Goal: Task Accomplishment & Management: Manage account settings

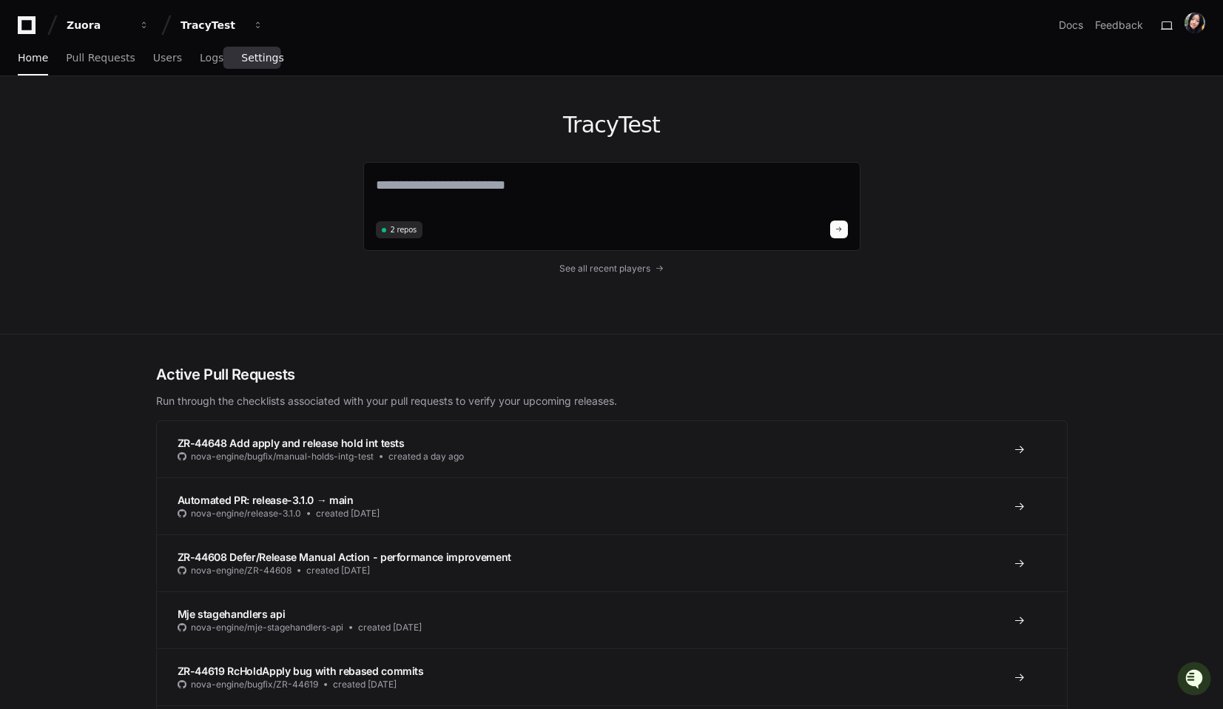
click at [261, 55] on span "Settings" at bounding box center [262, 57] width 42 height 9
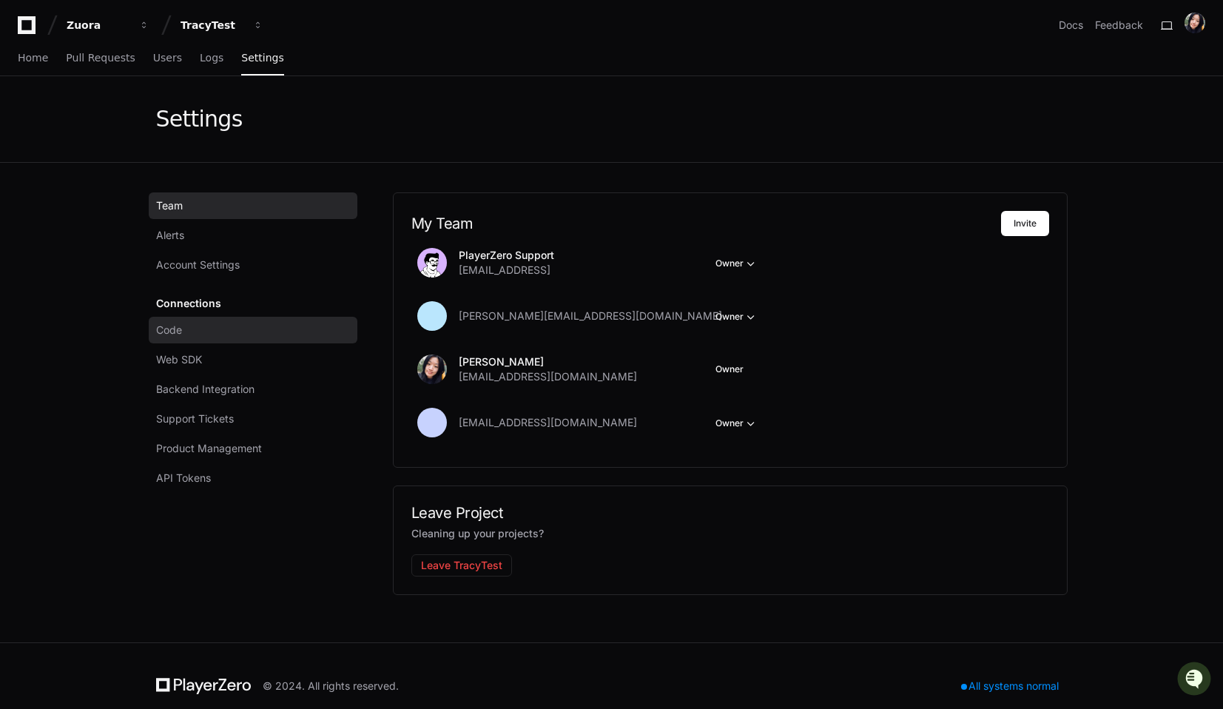
click at [189, 333] on link "Code" at bounding box center [253, 330] width 209 height 27
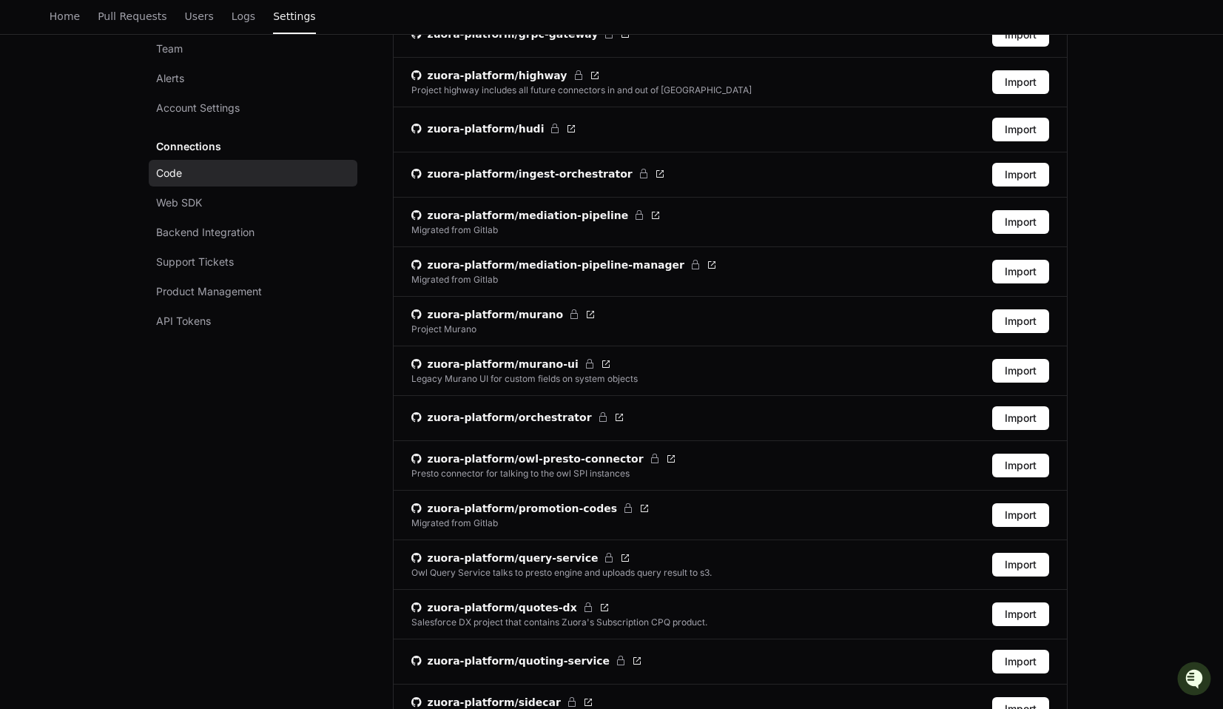
scroll to position [361, 0]
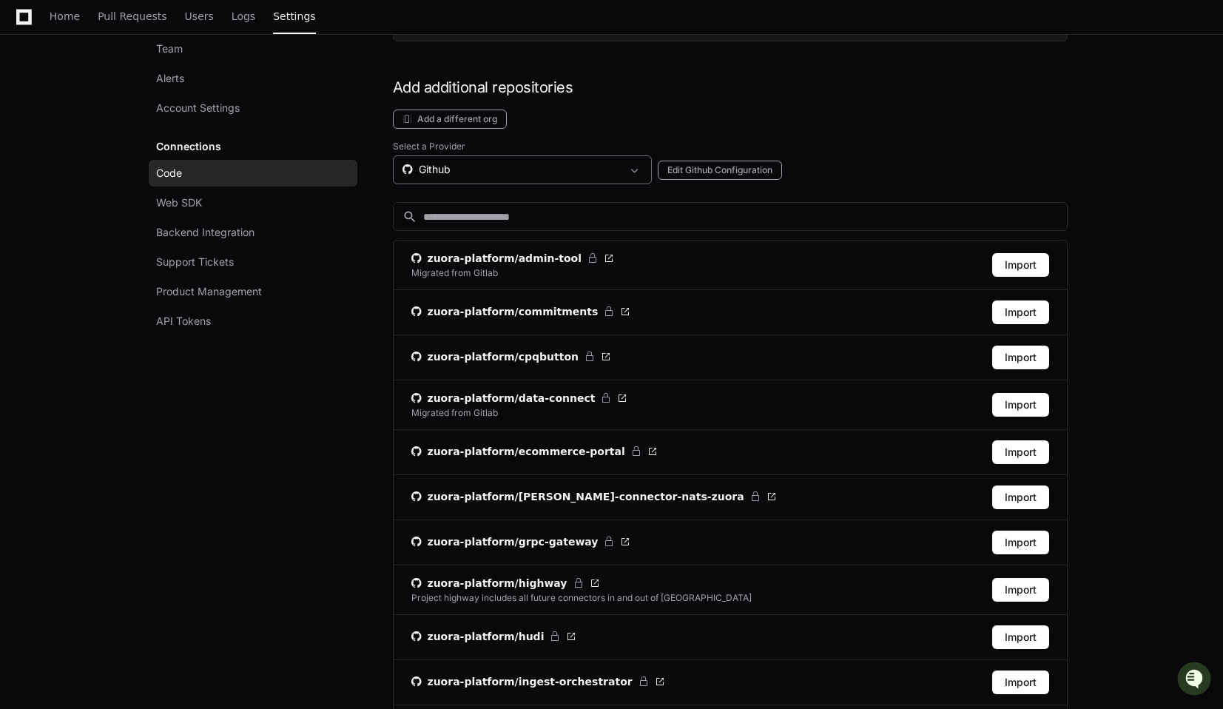
click at [457, 170] on div "Github" at bounding box center [512, 169] width 219 height 15
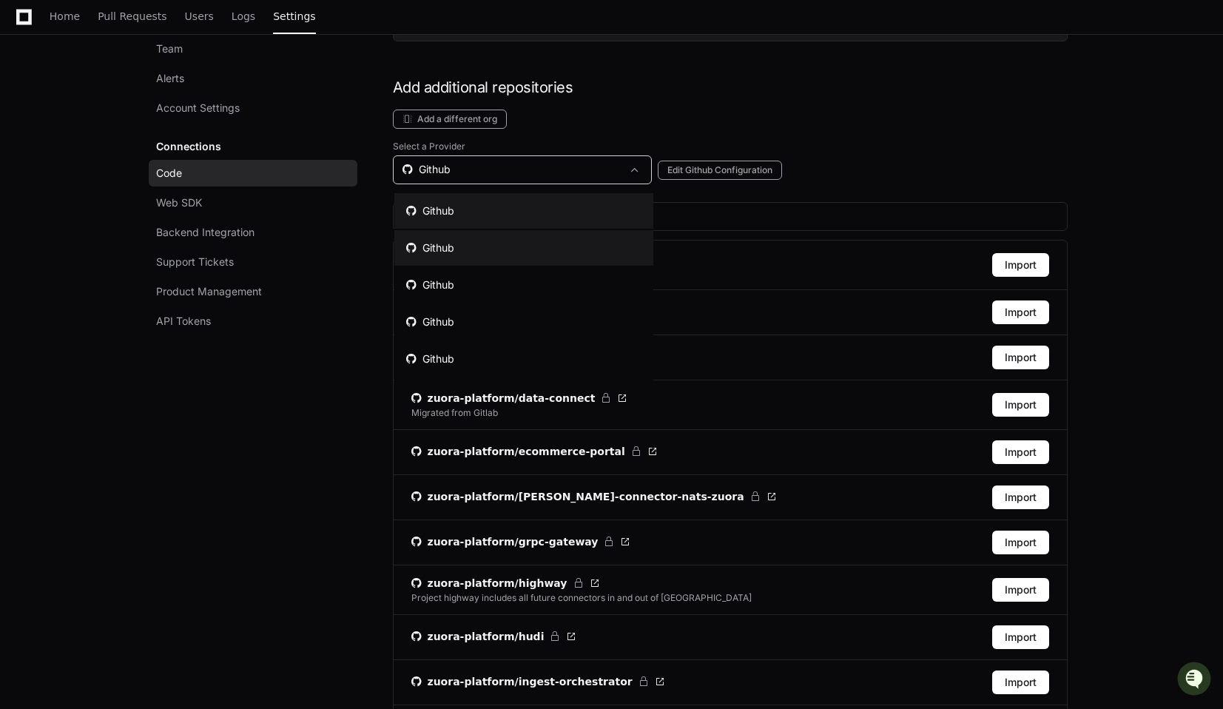
click at [449, 240] on div "Github" at bounding box center [430, 247] width 48 height 15
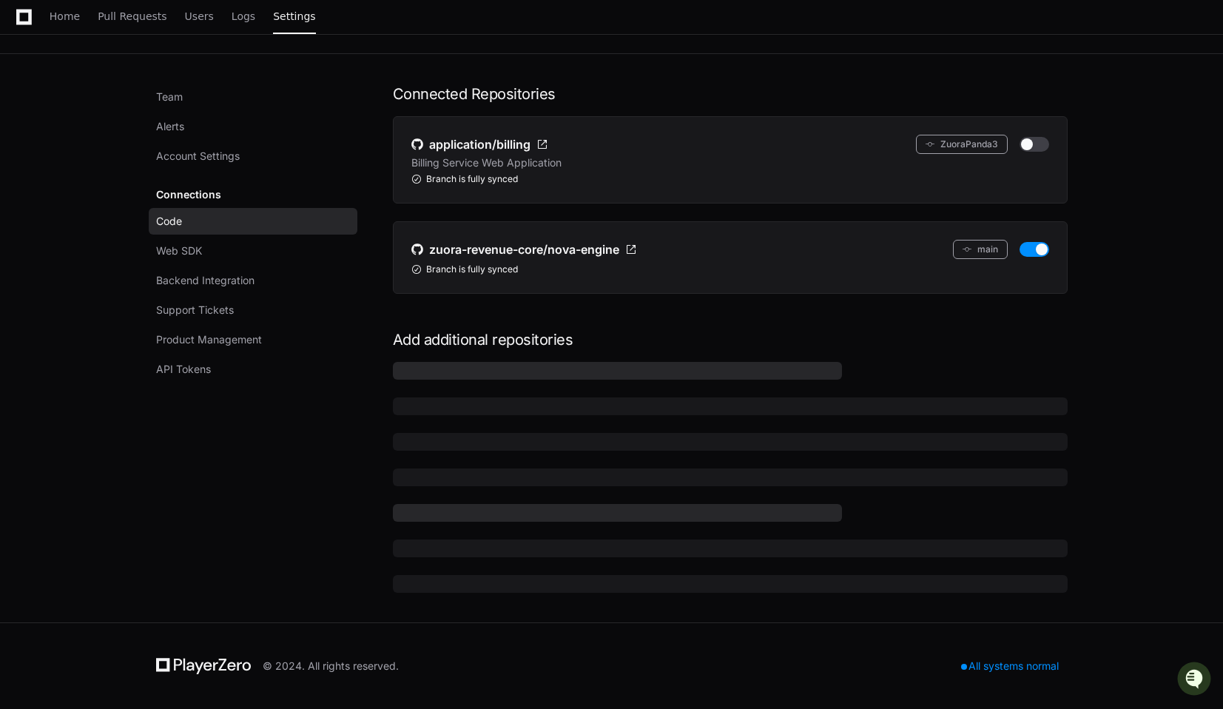
scroll to position [64, 0]
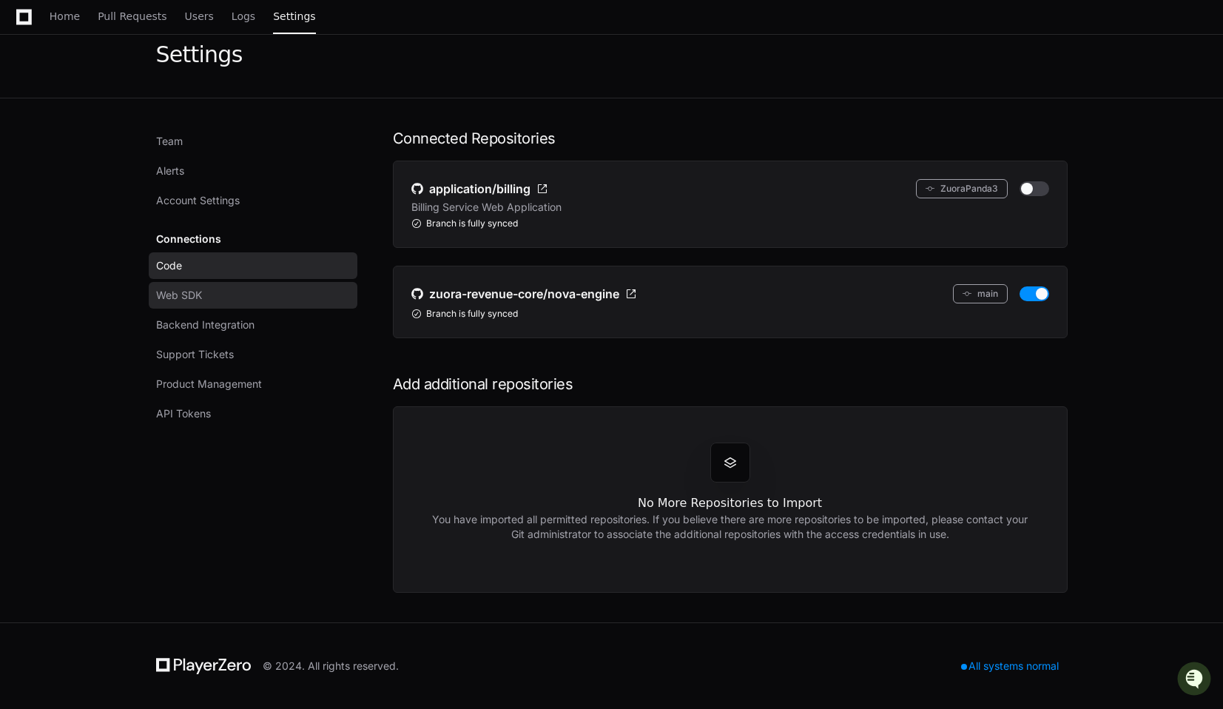
click at [202, 293] on span "Web SDK" at bounding box center [179, 295] width 46 height 15
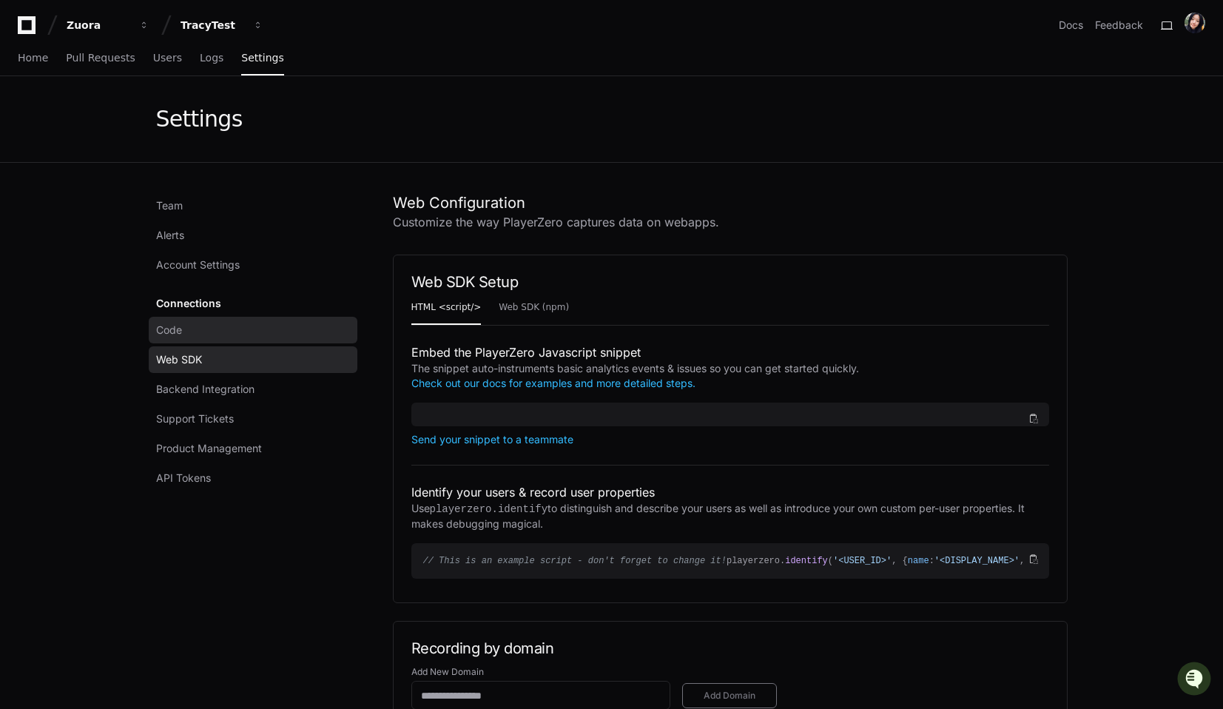
click at [176, 329] on span "Code" at bounding box center [169, 330] width 26 height 15
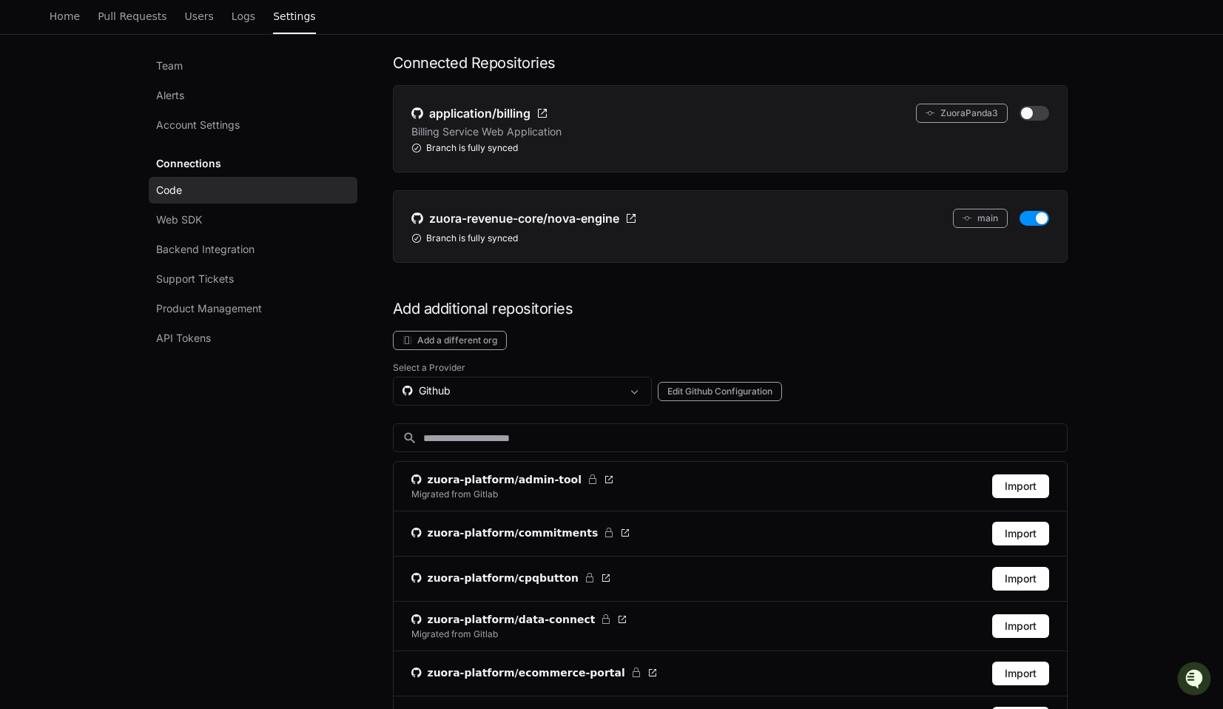
scroll to position [147, 0]
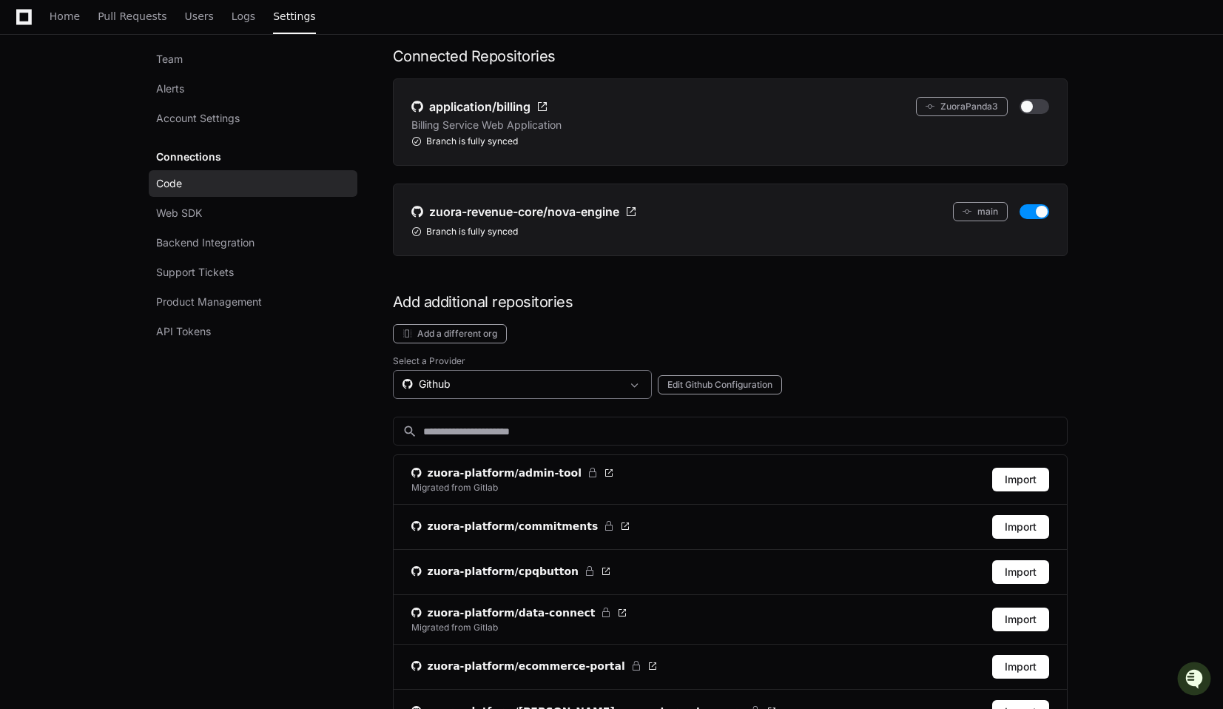
click at [482, 388] on div "Github" at bounding box center [512, 384] width 219 height 15
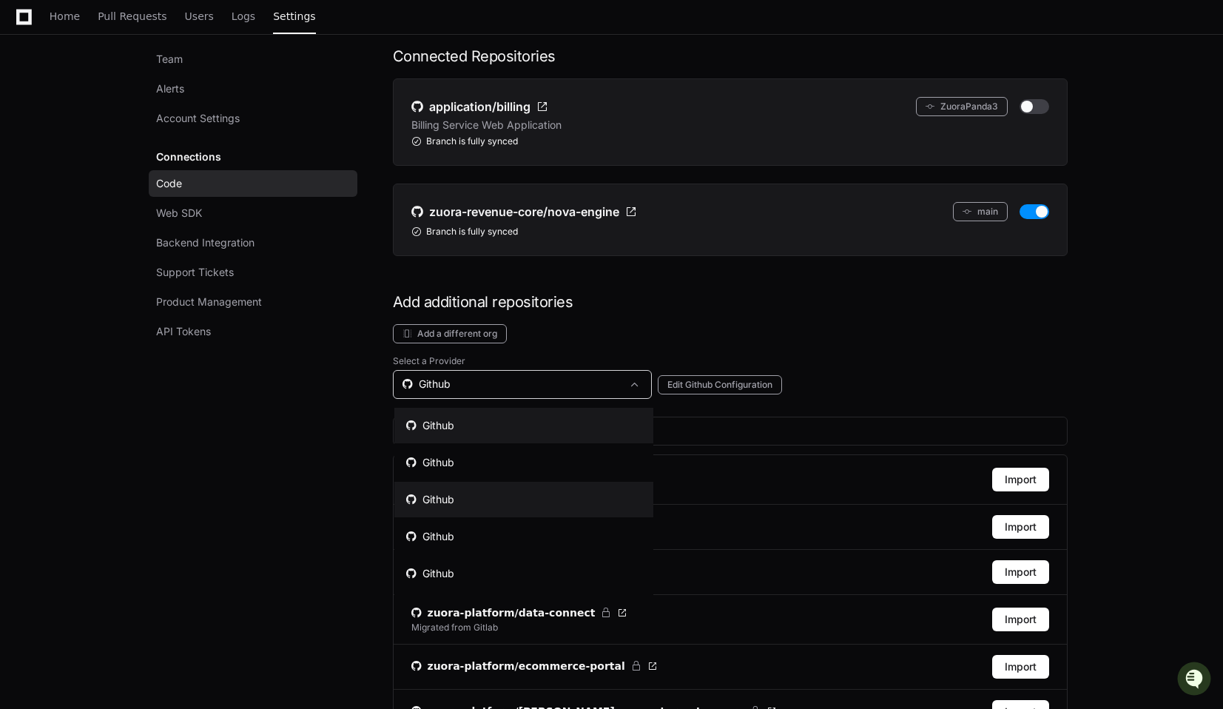
click at [453, 496] on div "Github" at bounding box center [430, 499] width 48 height 15
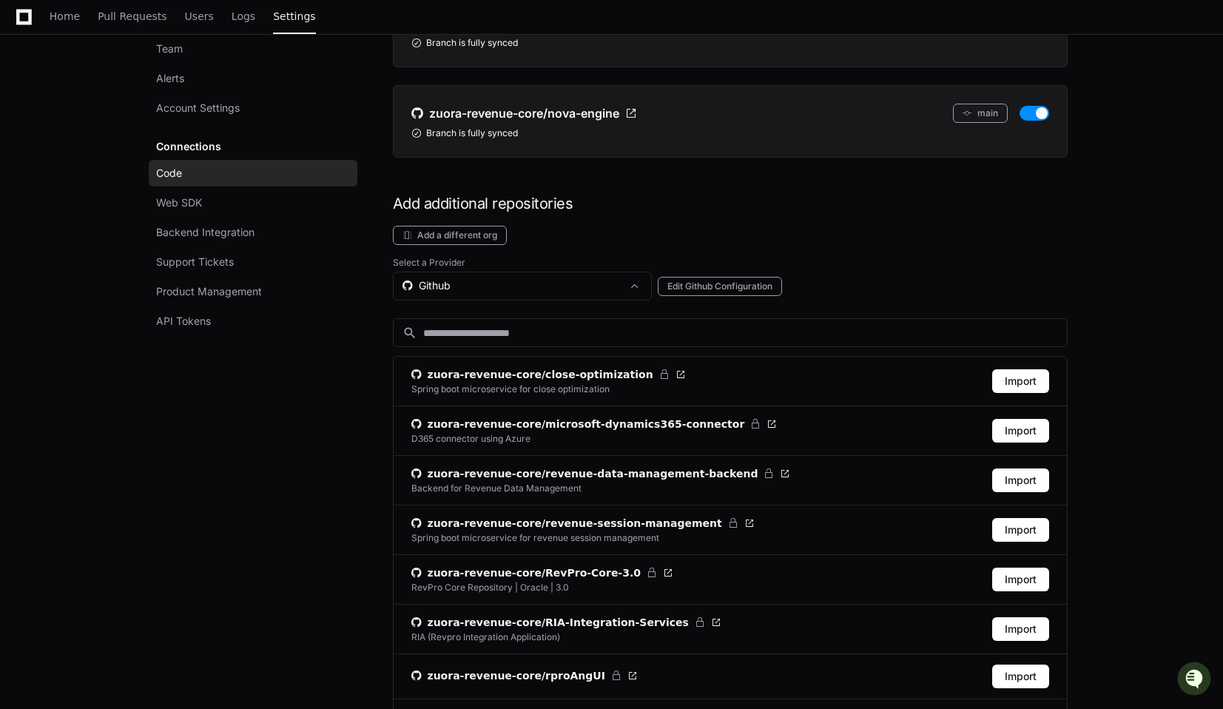
scroll to position [146, 0]
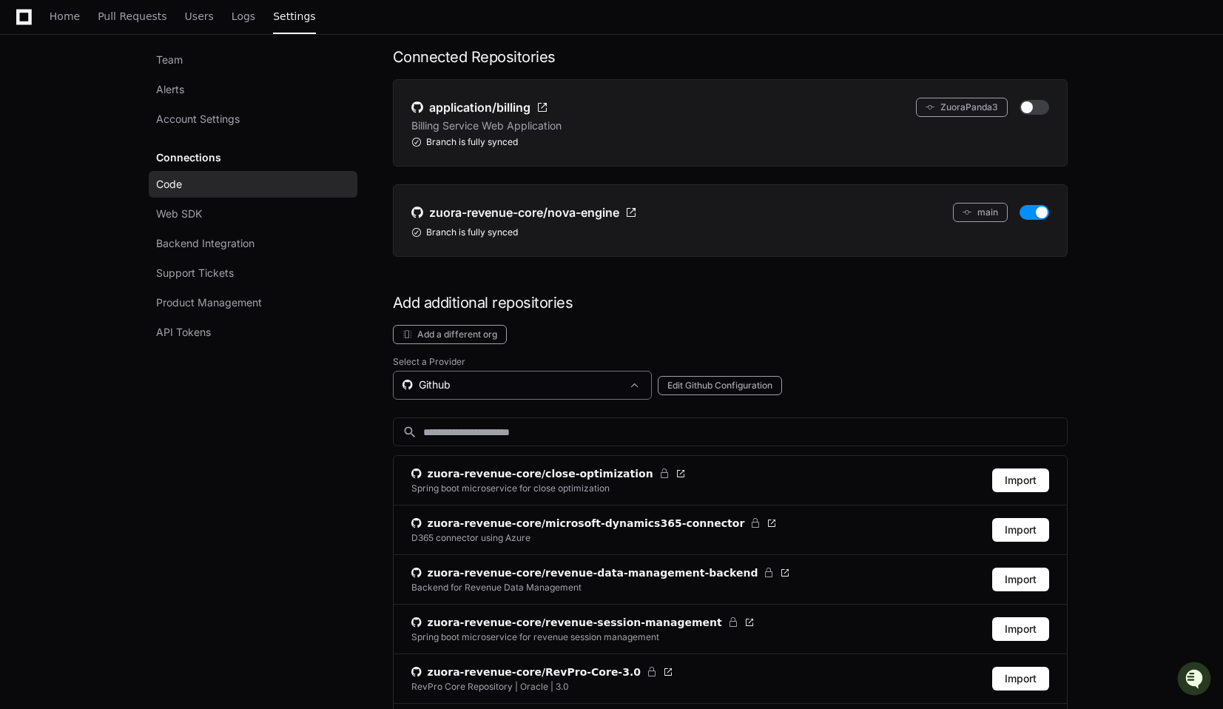
click at [471, 386] on div "Github" at bounding box center [512, 384] width 219 height 15
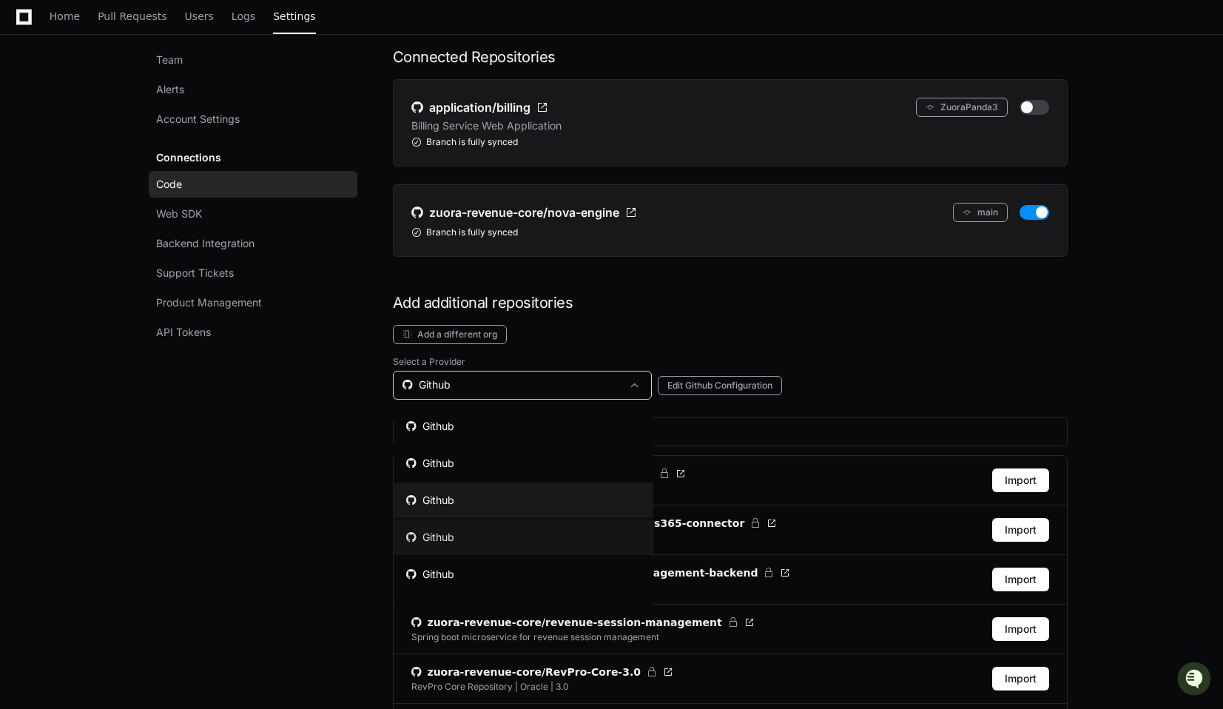
click at [441, 536] on div "Github" at bounding box center [430, 537] width 48 height 15
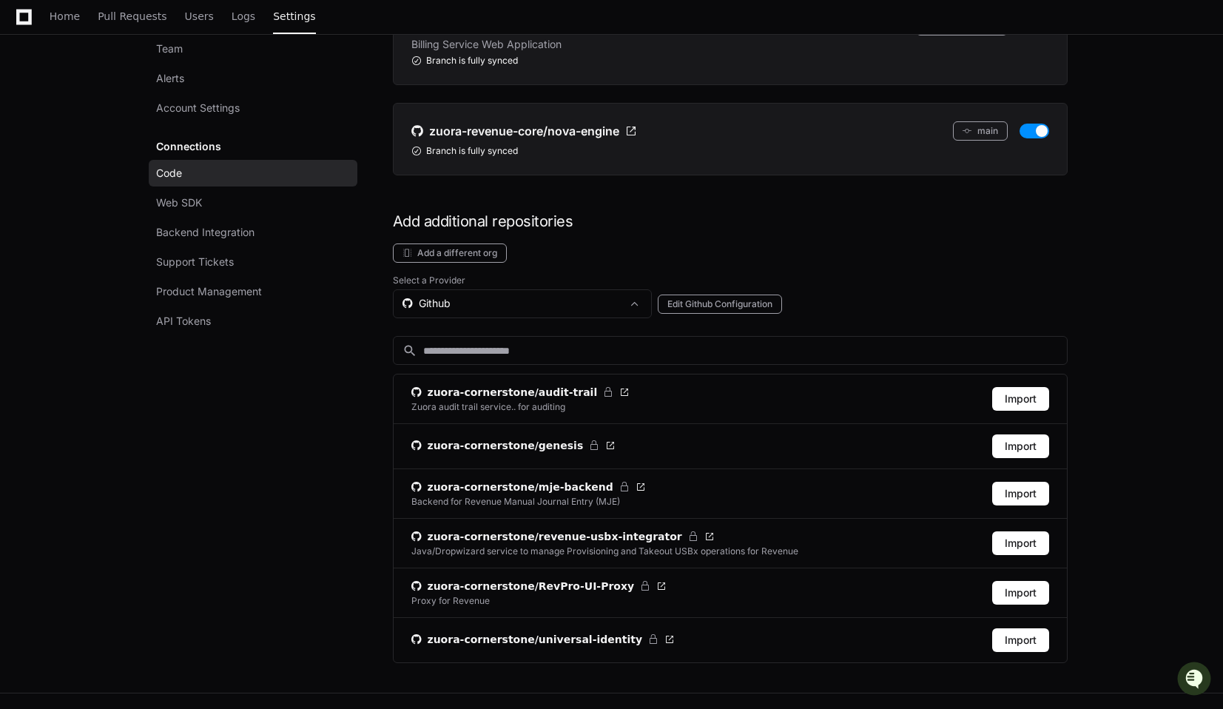
scroll to position [297, 0]
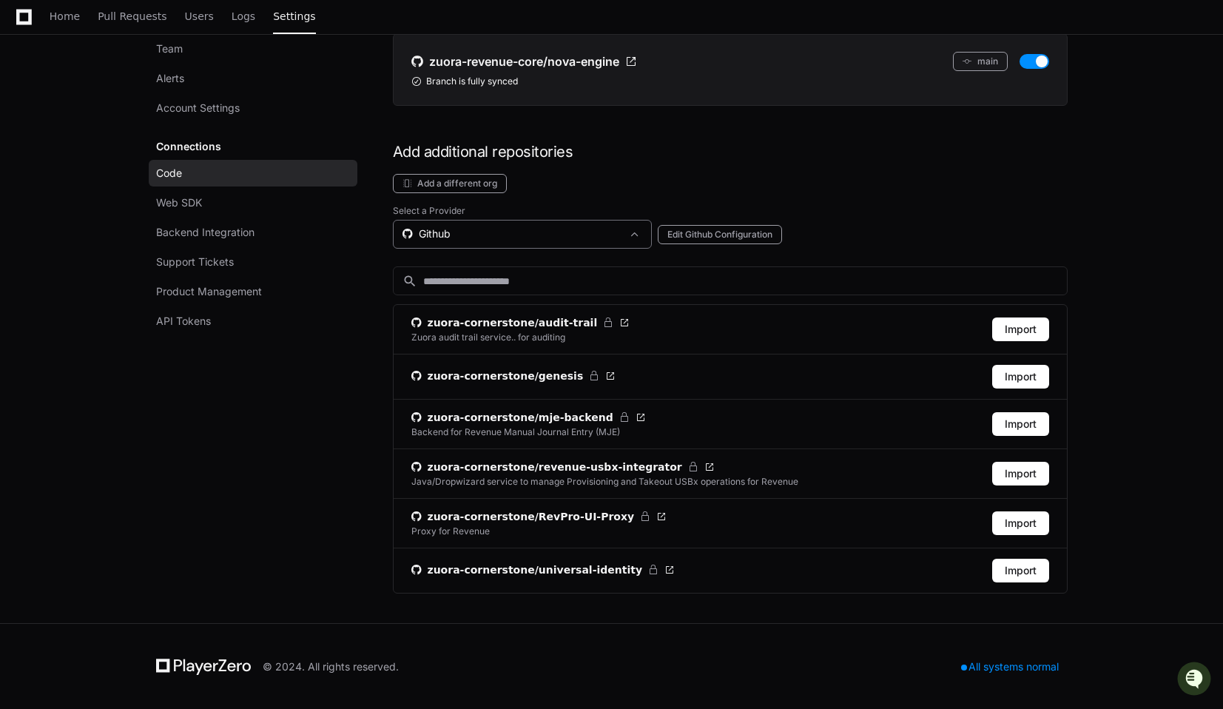
click at [471, 230] on div "Github" at bounding box center [512, 233] width 219 height 15
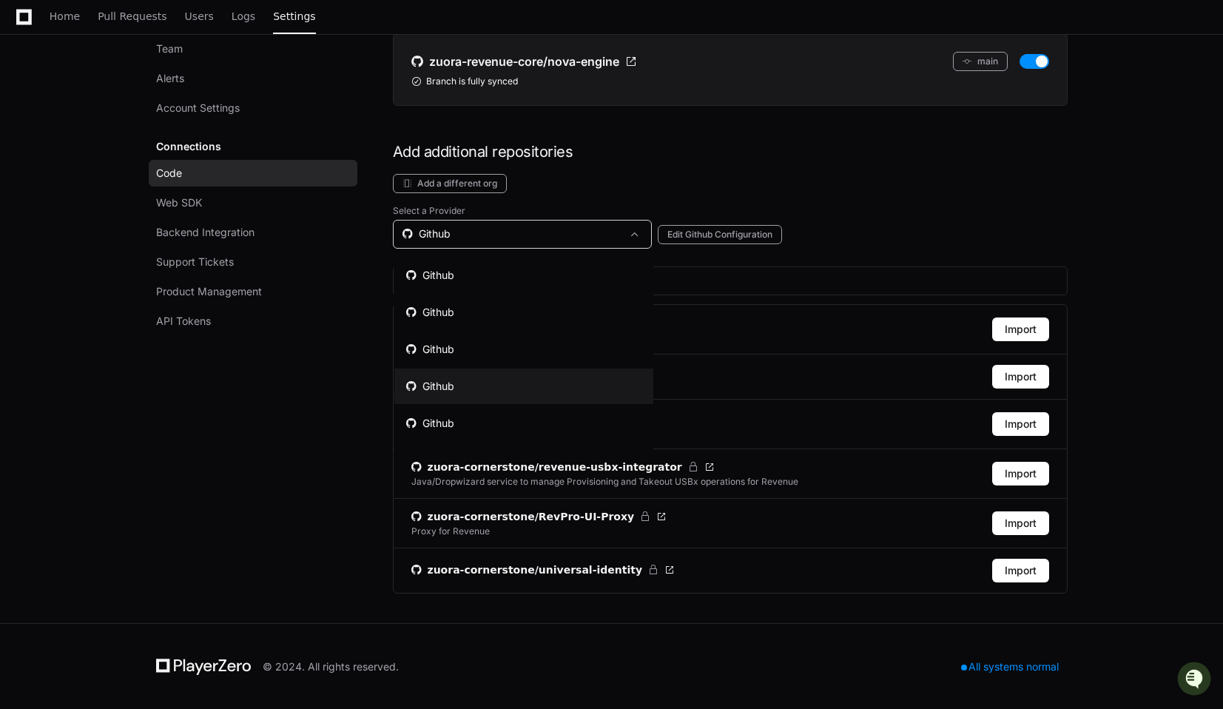
scroll to position [30, 0]
click at [451, 387] on div "Github" at bounding box center [430, 392] width 48 height 15
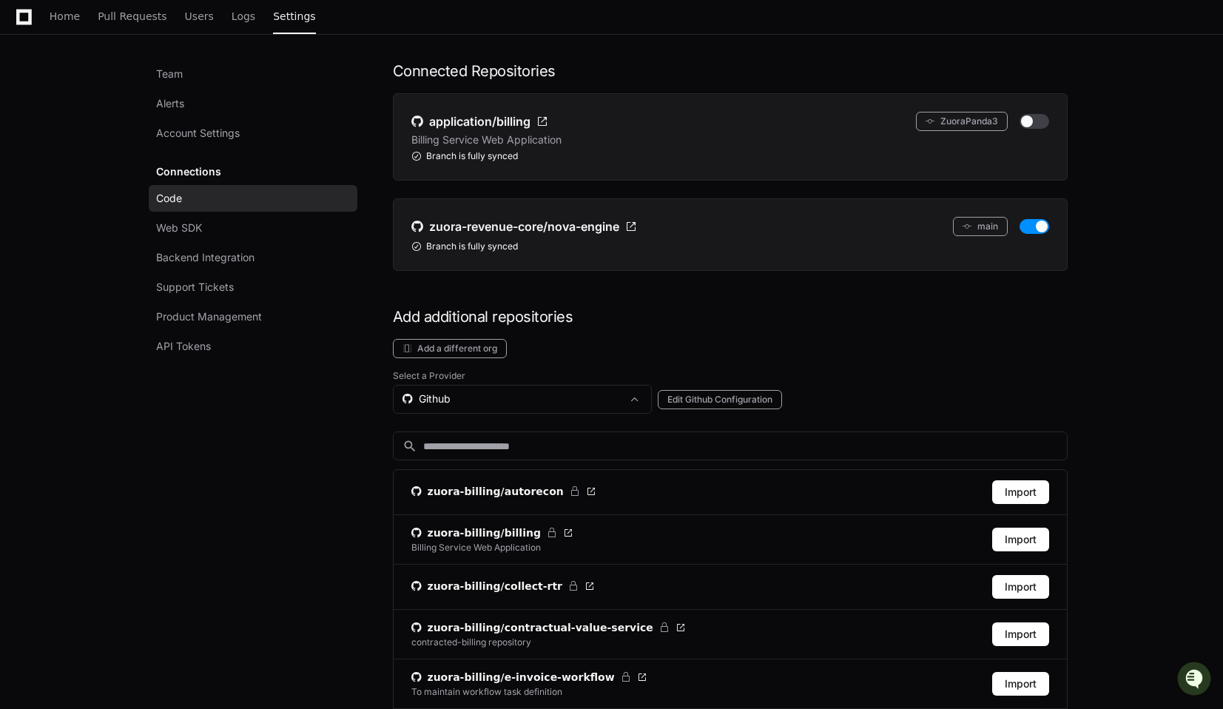
scroll to position [40, 0]
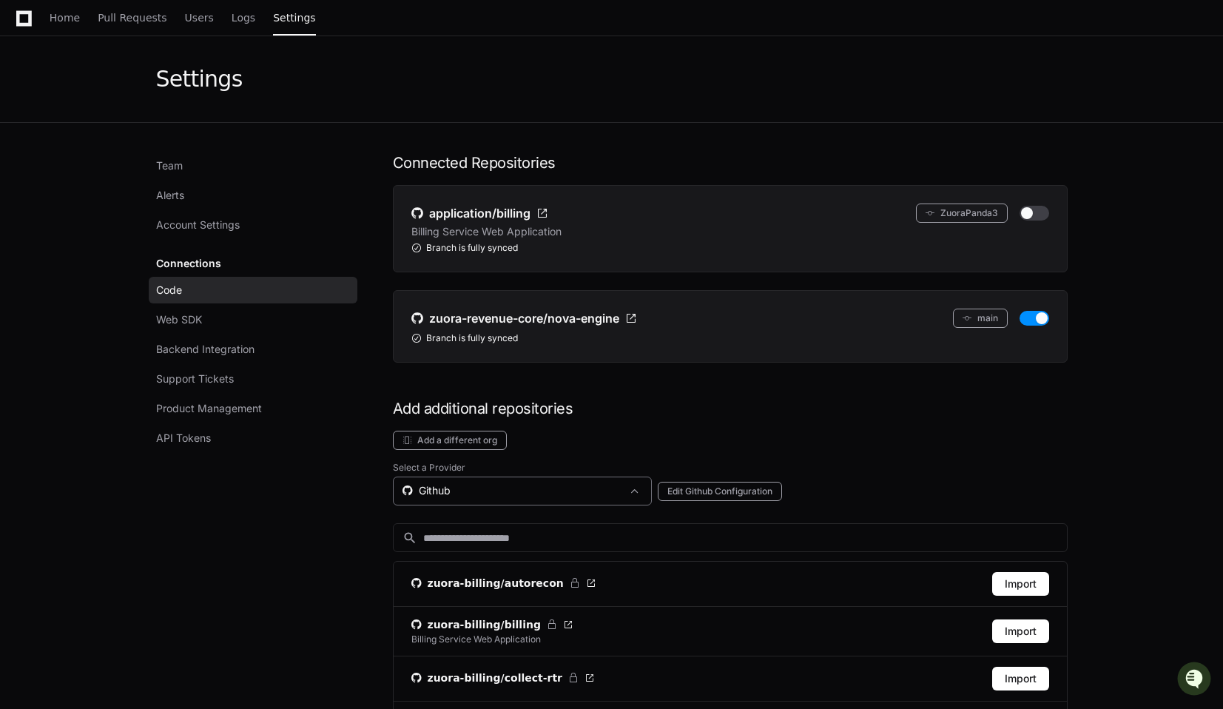
click at [453, 489] on div "Github" at bounding box center [512, 490] width 219 height 15
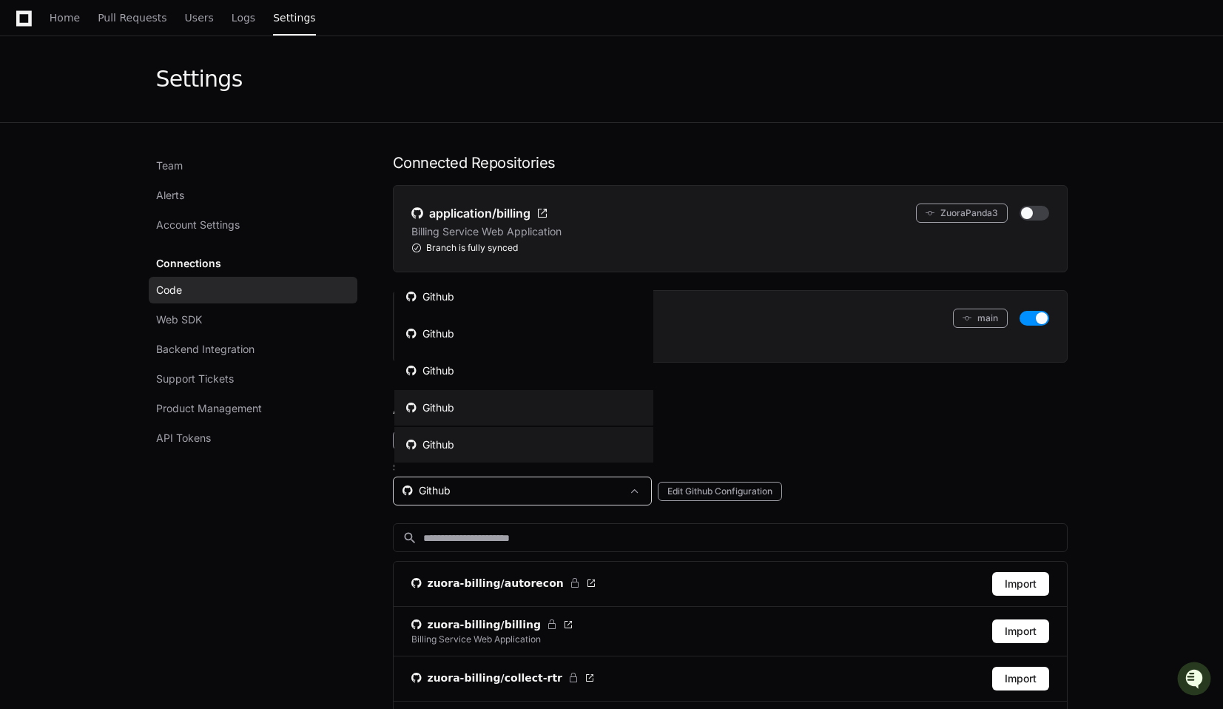
scroll to position [30, 0]
click at [442, 460] on mat-option "Github" at bounding box center [523, 452] width 259 height 36
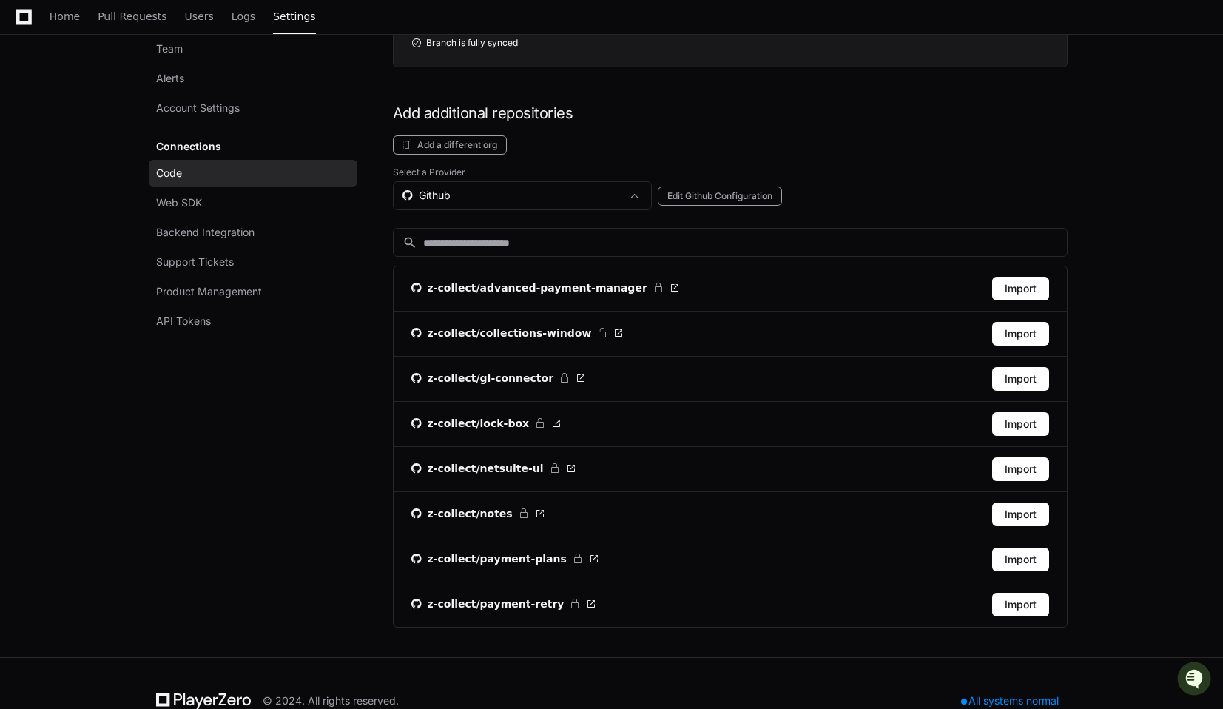
scroll to position [369, 0]
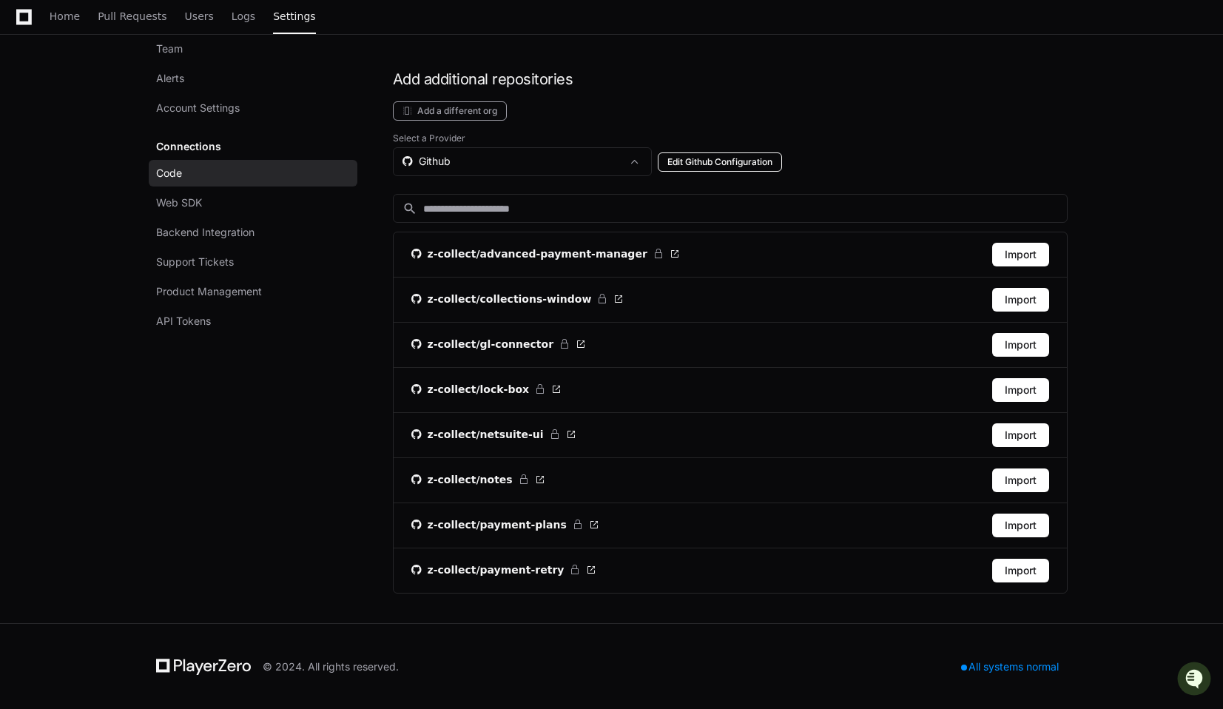
click at [747, 158] on button "Edit Github Configuration" at bounding box center [720, 161] width 124 height 19
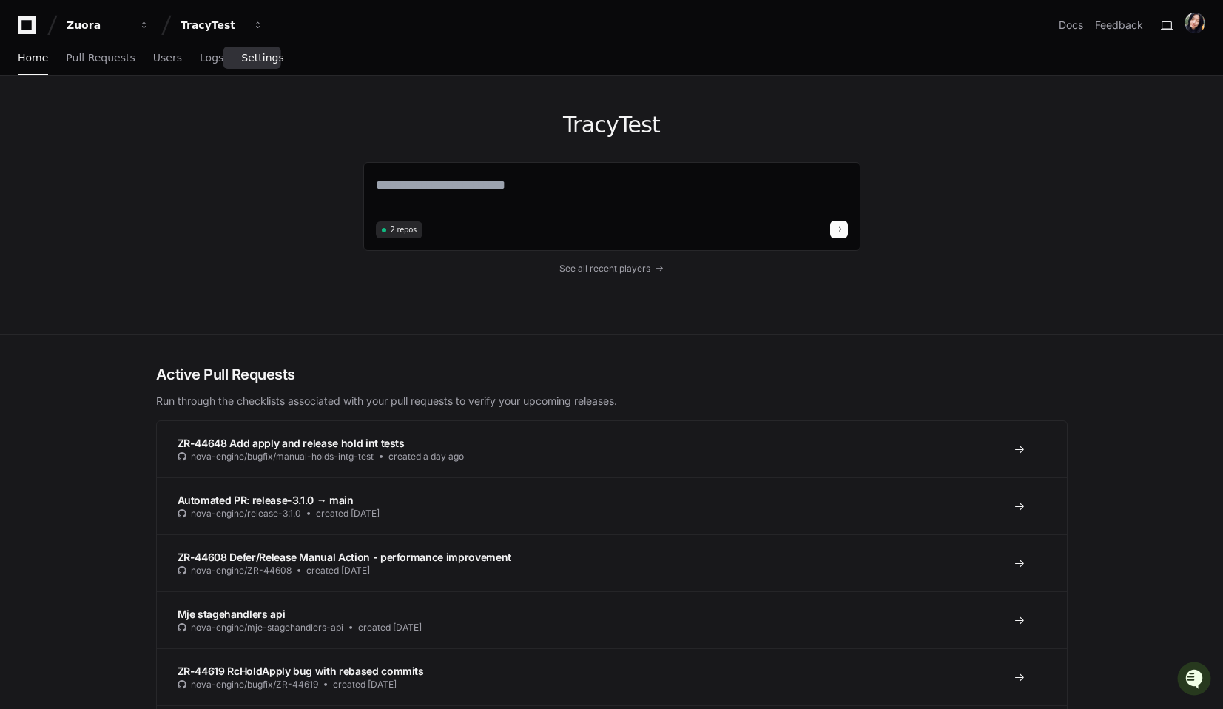
click at [251, 55] on span "Settings" at bounding box center [262, 57] width 42 height 9
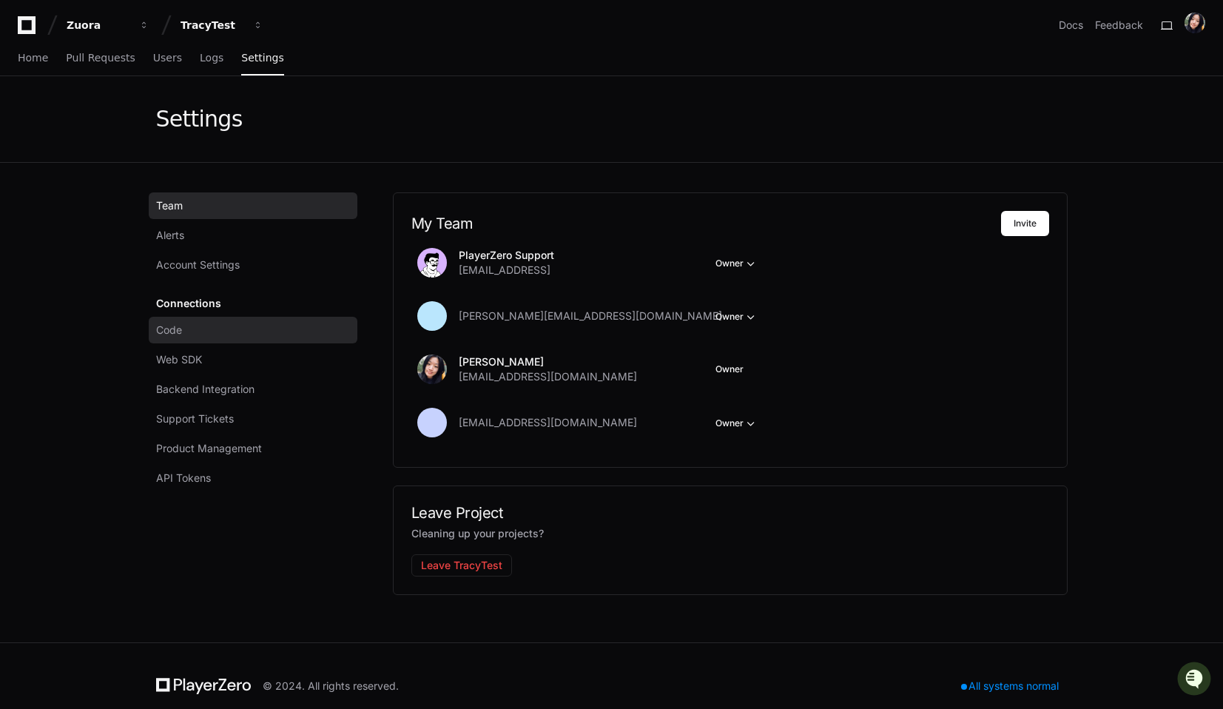
click at [182, 336] on span "Code" at bounding box center [169, 330] width 26 height 15
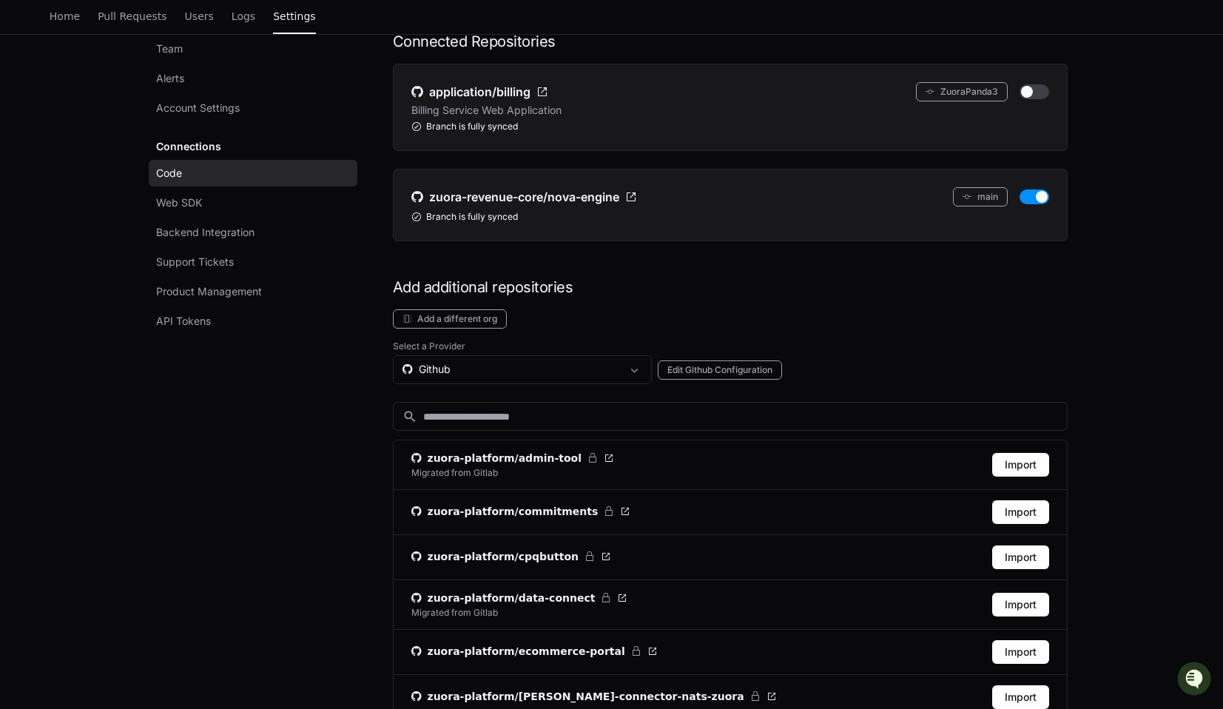
scroll to position [158, 0]
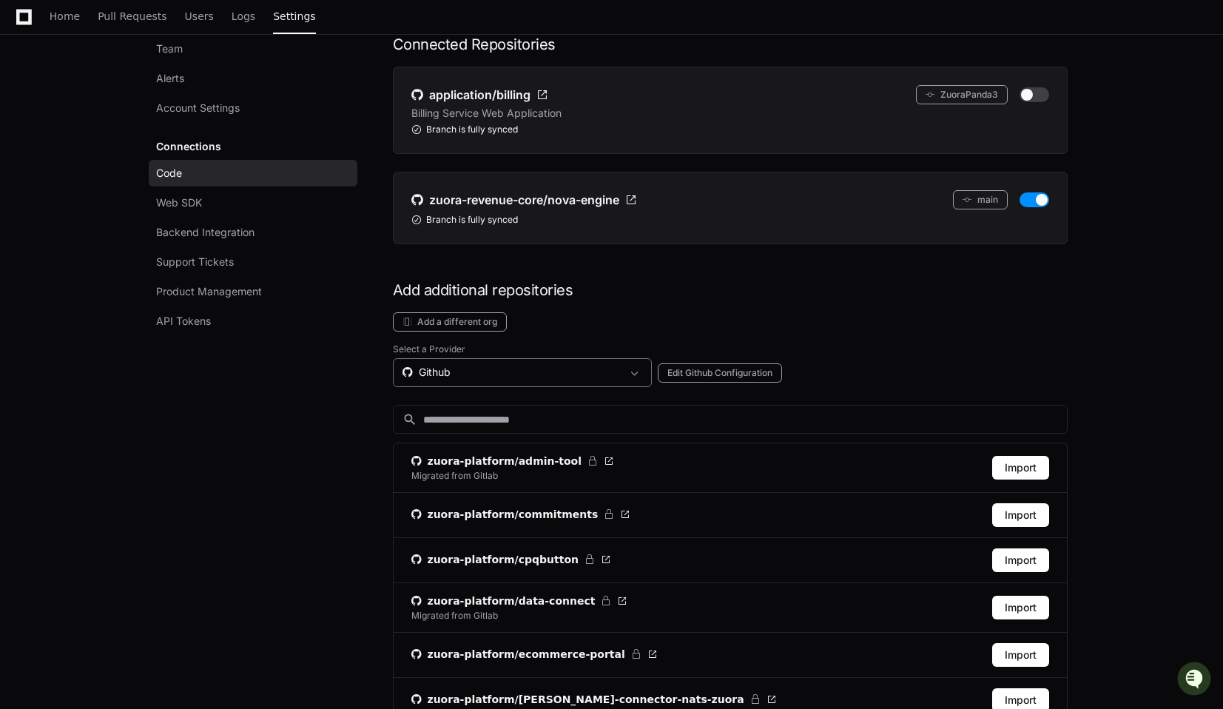
click at [563, 374] on div "Github" at bounding box center [512, 372] width 219 height 15
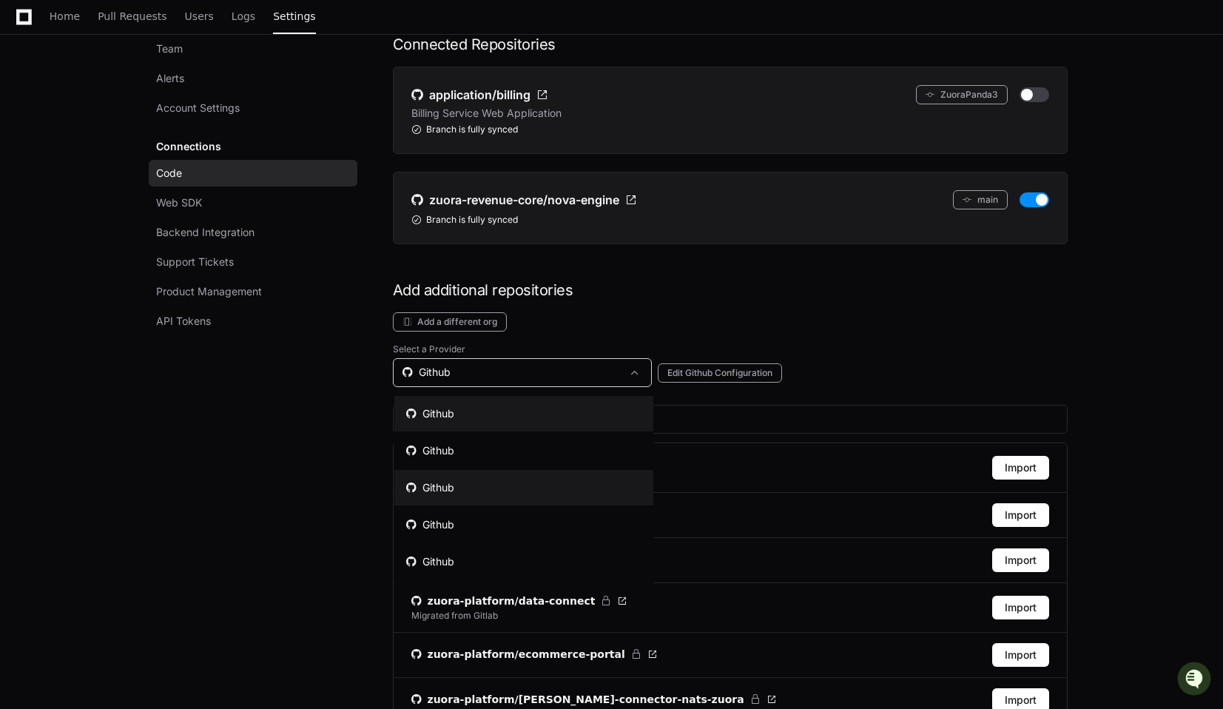
click at [485, 486] on mat-option "Github" at bounding box center [523, 488] width 259 height 36
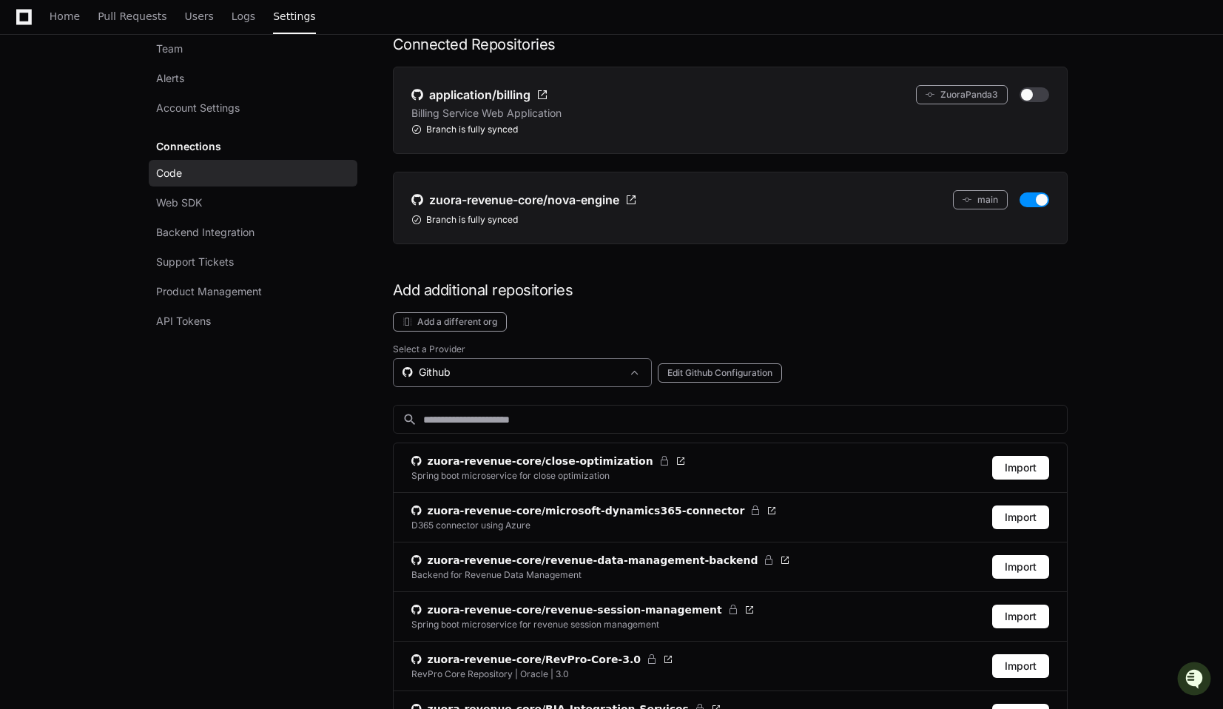
click at [442, 384] on div "Github" at bounding box center [522, 372] width 259 height 29
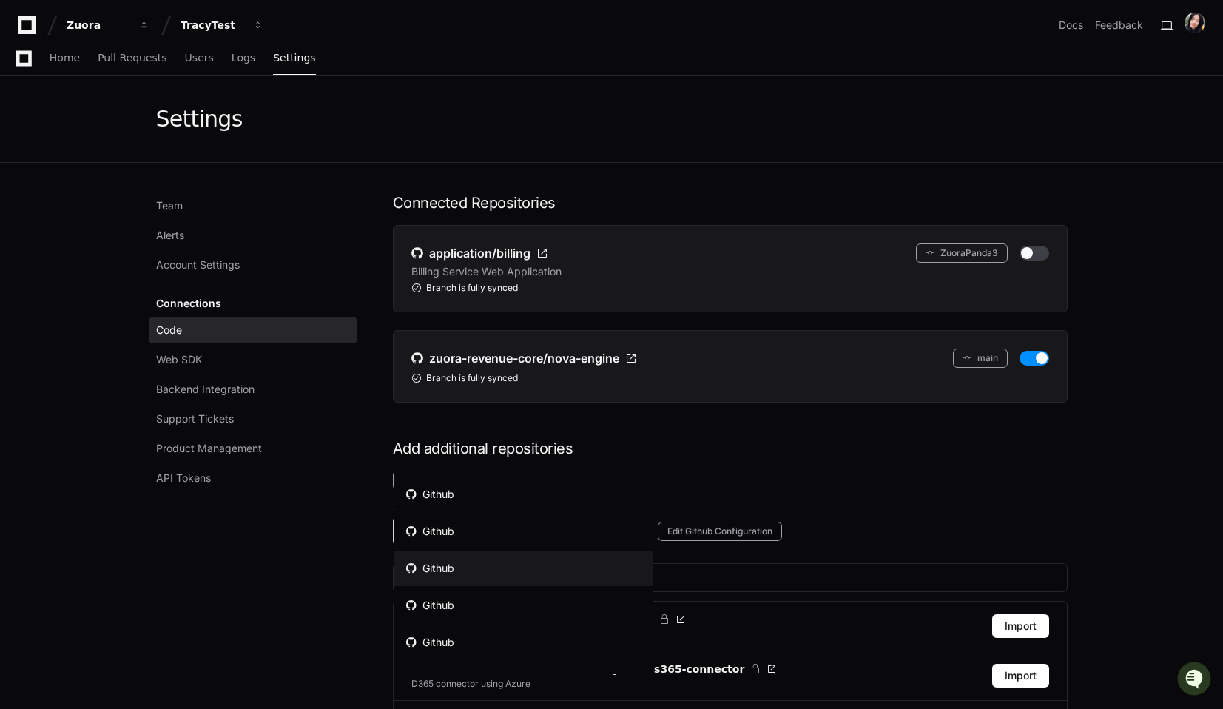
scroll to position [112, 0]
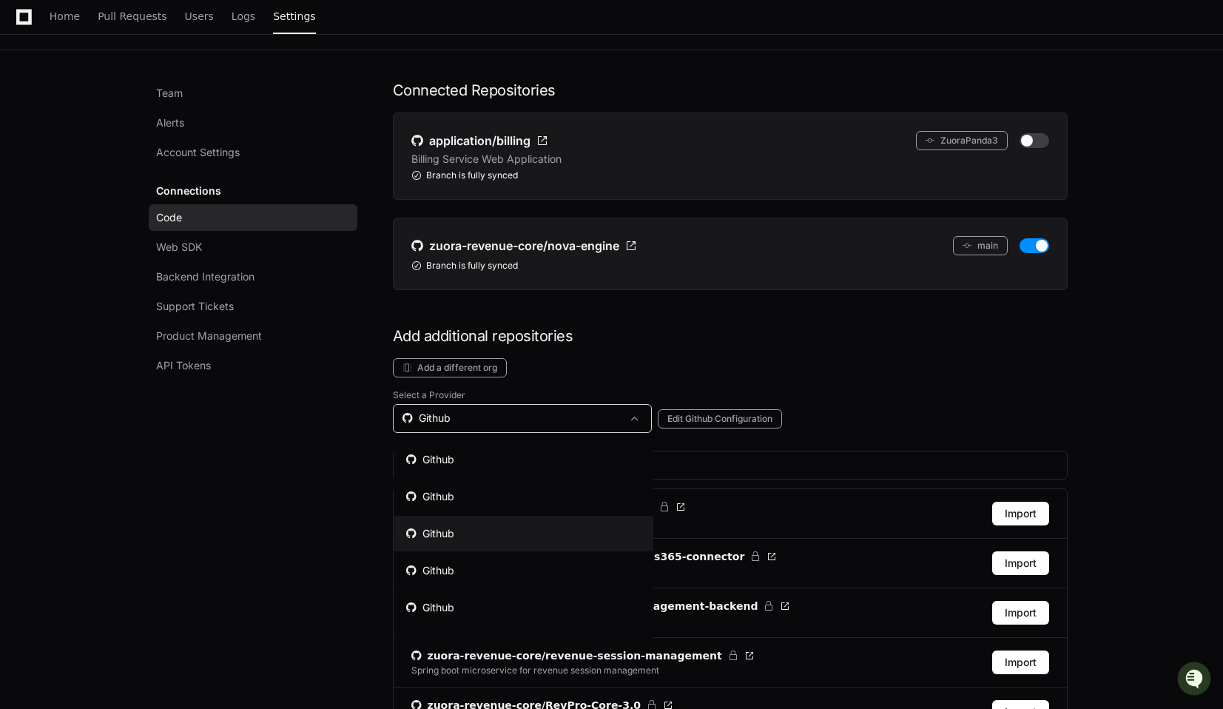
click at [474, 365] on div at bounding box center [611, 354] width 1223 height 709
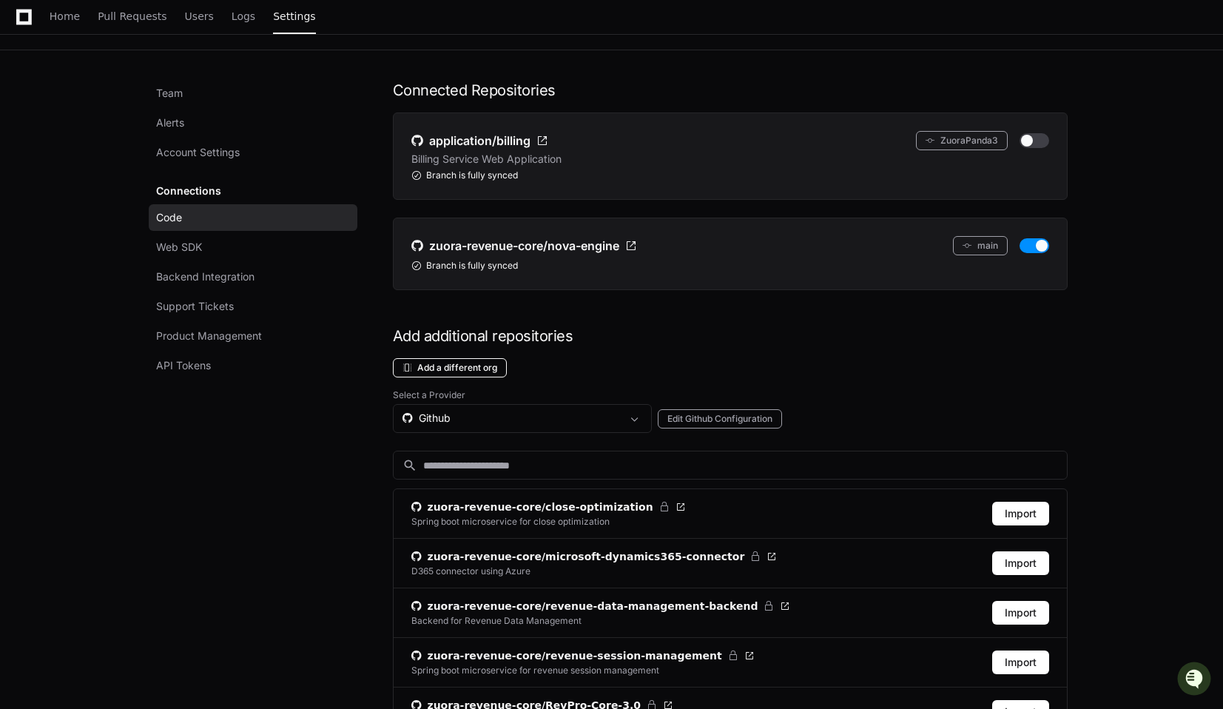
click at [461, 366] on button "Add a different org" at bounding box center [450, 367] width 114 height 19
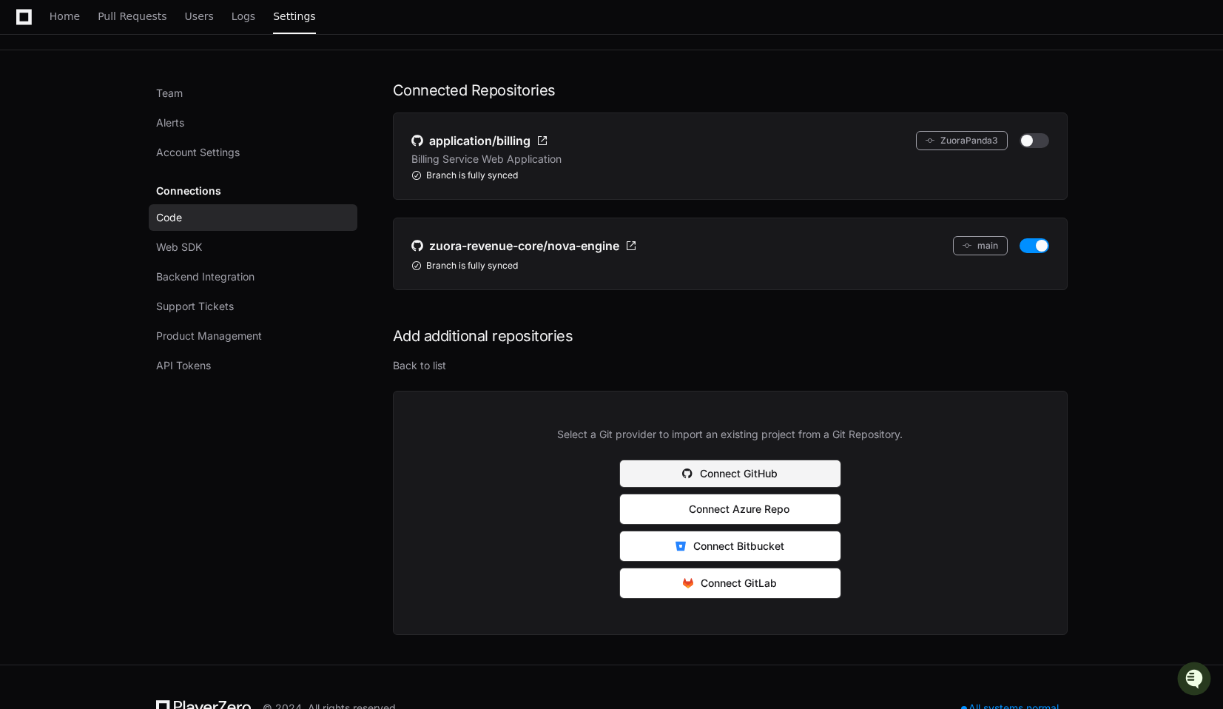
click at [741, 474] on button "Connect GitHub" at bounding box center [730, 473] width 222 height 28
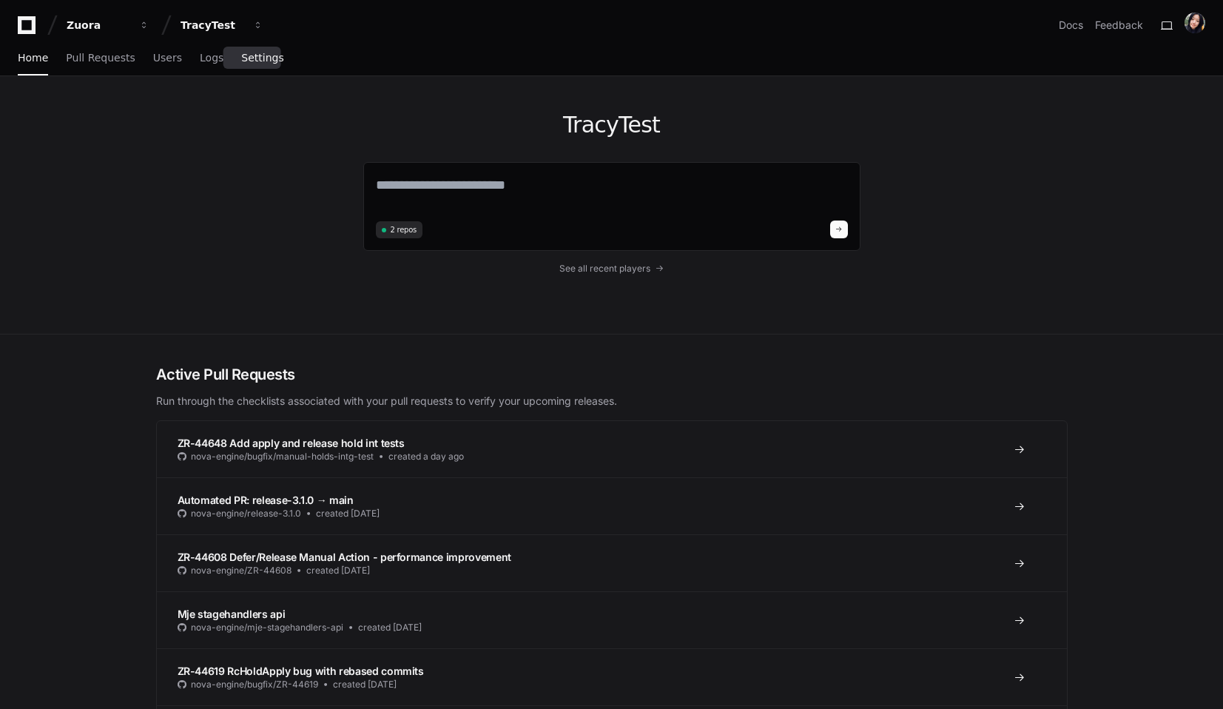
click at [252, 58] on span "Settings" at bounding box center [262, 57] width 42 height 9
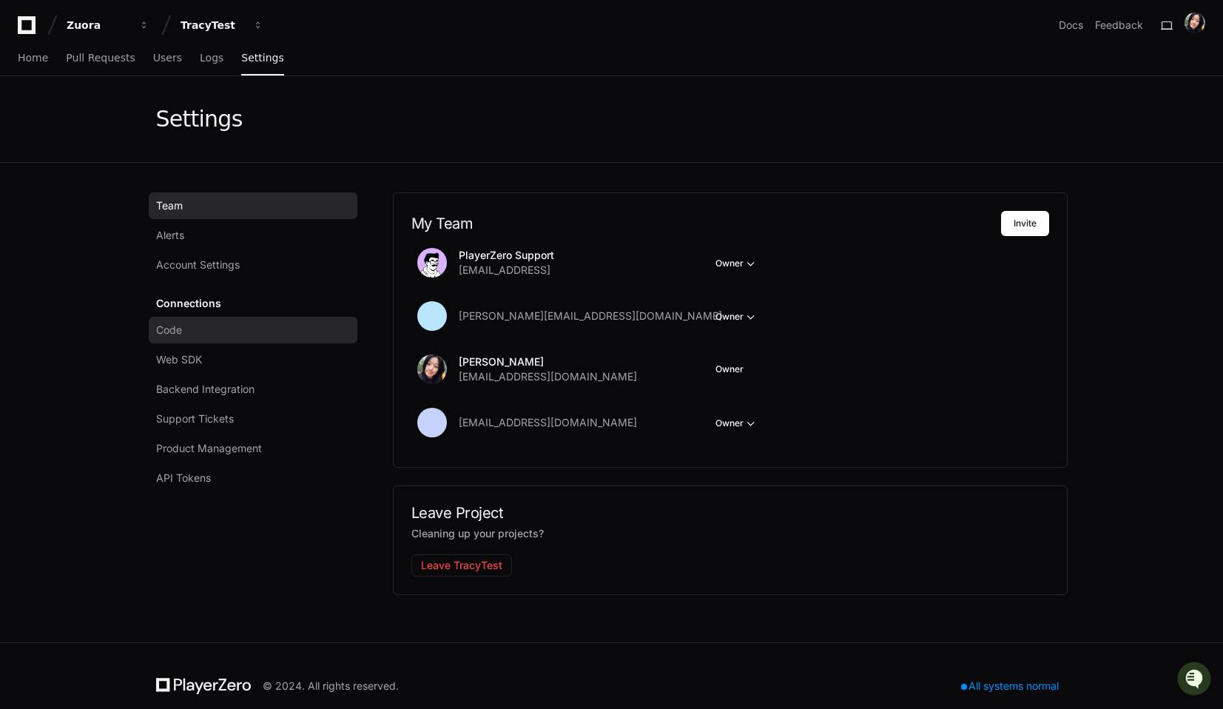
click at [189, 329] on link "Code" at bounding box center [253, 330] width 209 height 27
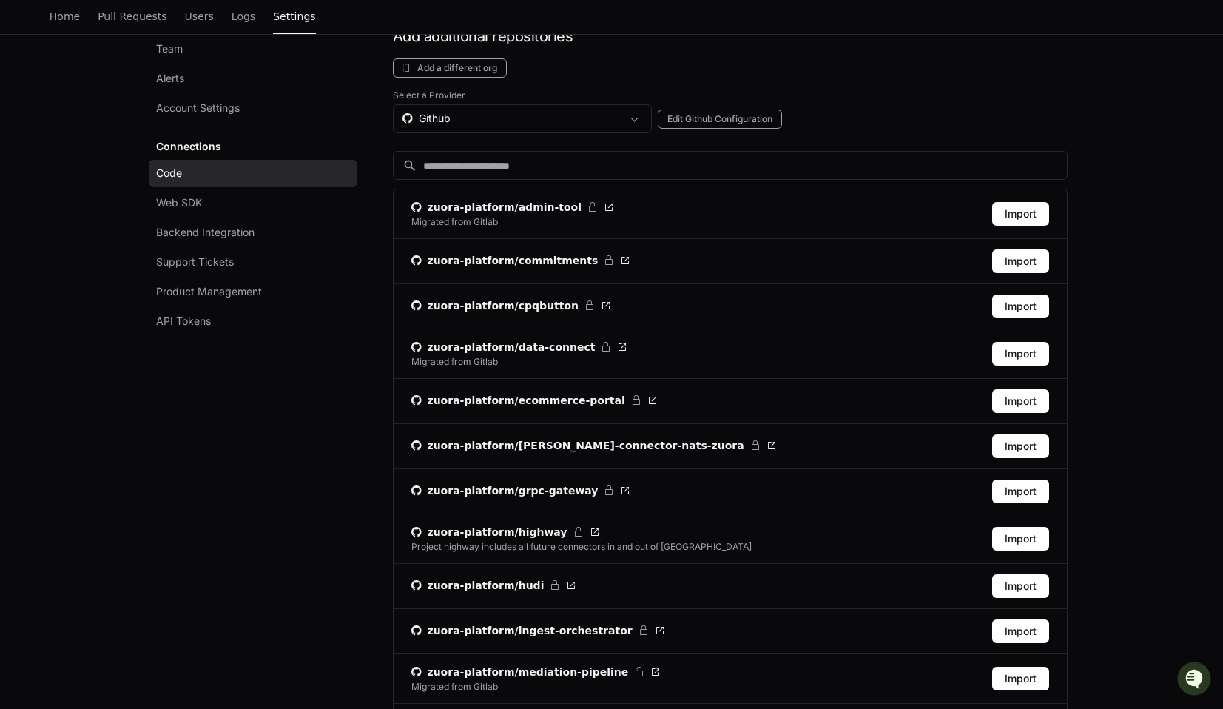
scroll to position [268, 0]
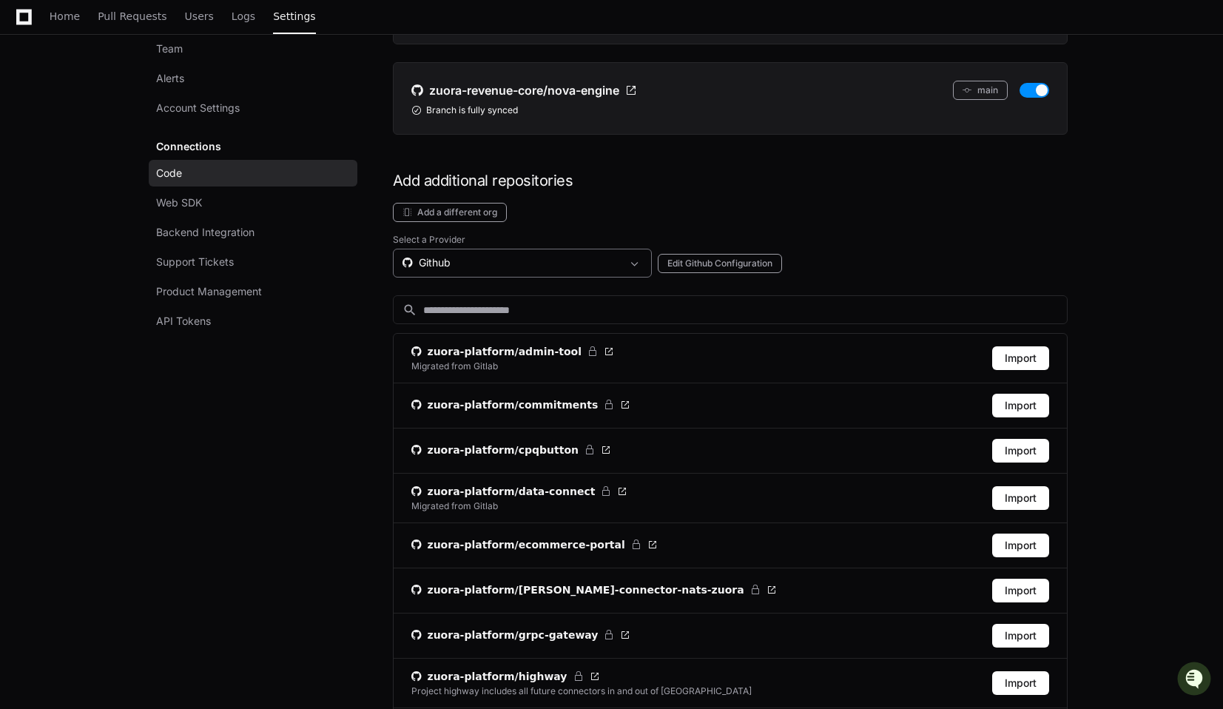
click at [482, 260] on div "Github" at bounding box center [512, 262] width 219 height 15
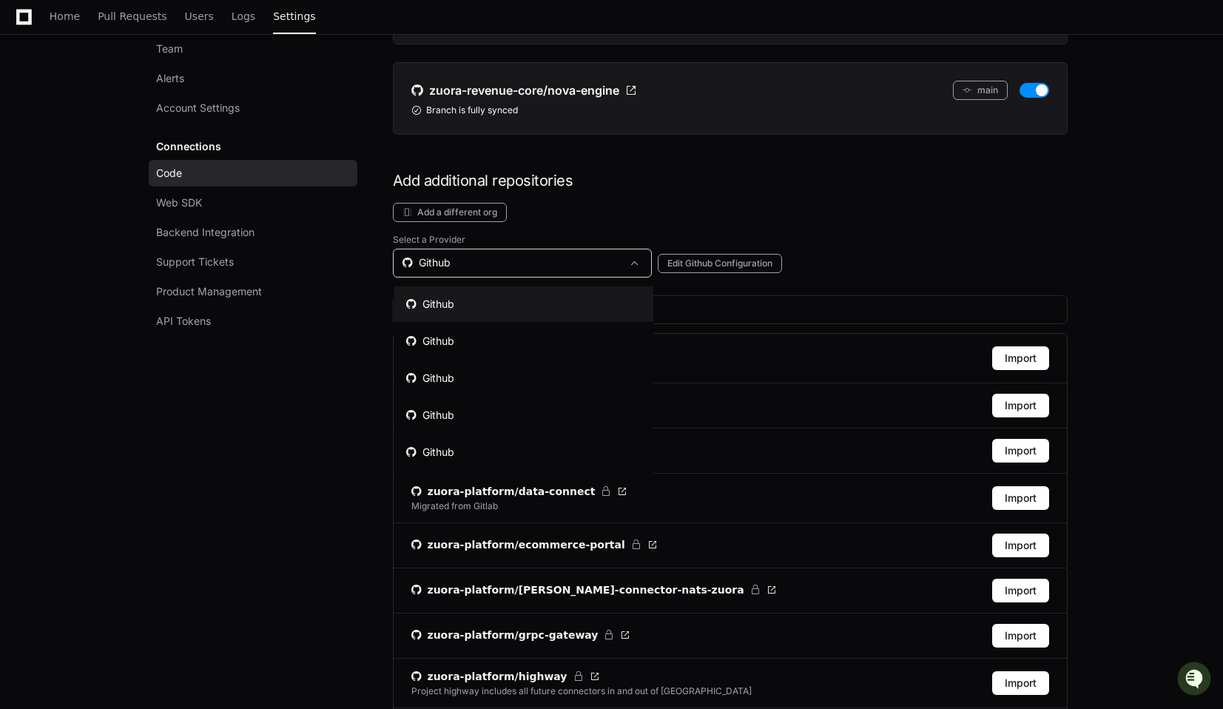
scroll to position [30, 0]
click at [462, 317] on mat-option "Github" at bounding box center [523, 311] width 259 height 36
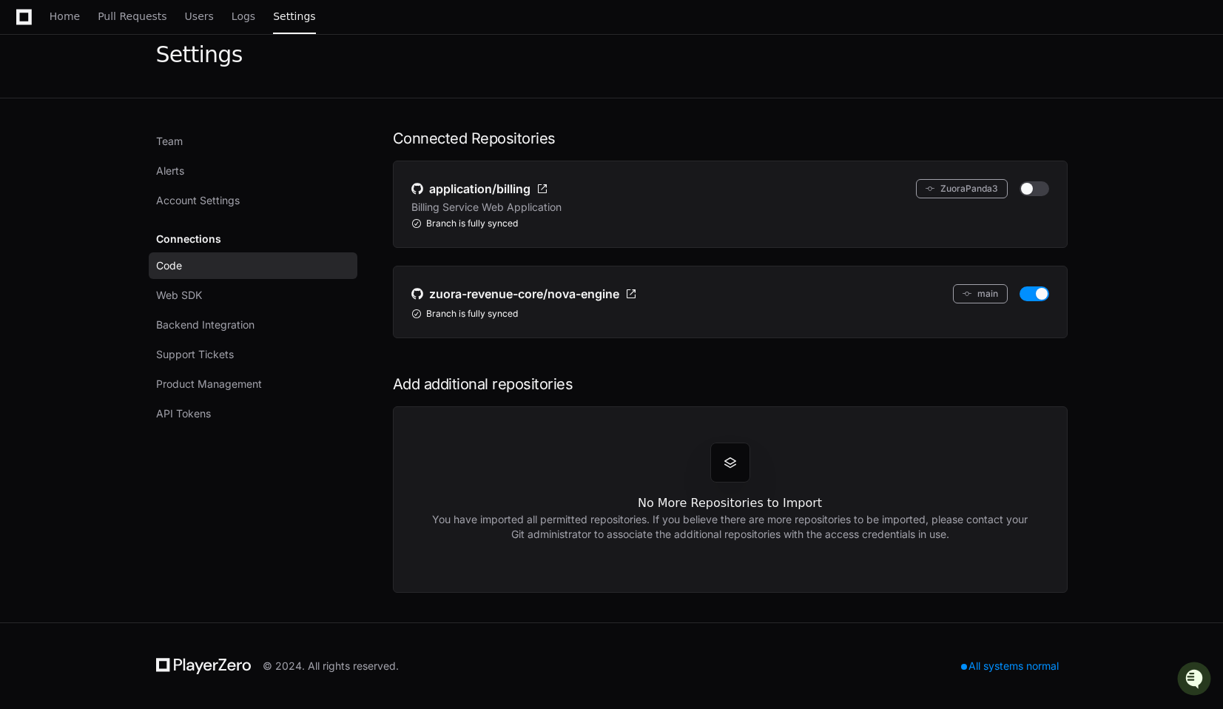
scroll to position [64, 0]
click at [176, 291] on span "Web SDK" at bounding box center [179, 295] width 46 height 15
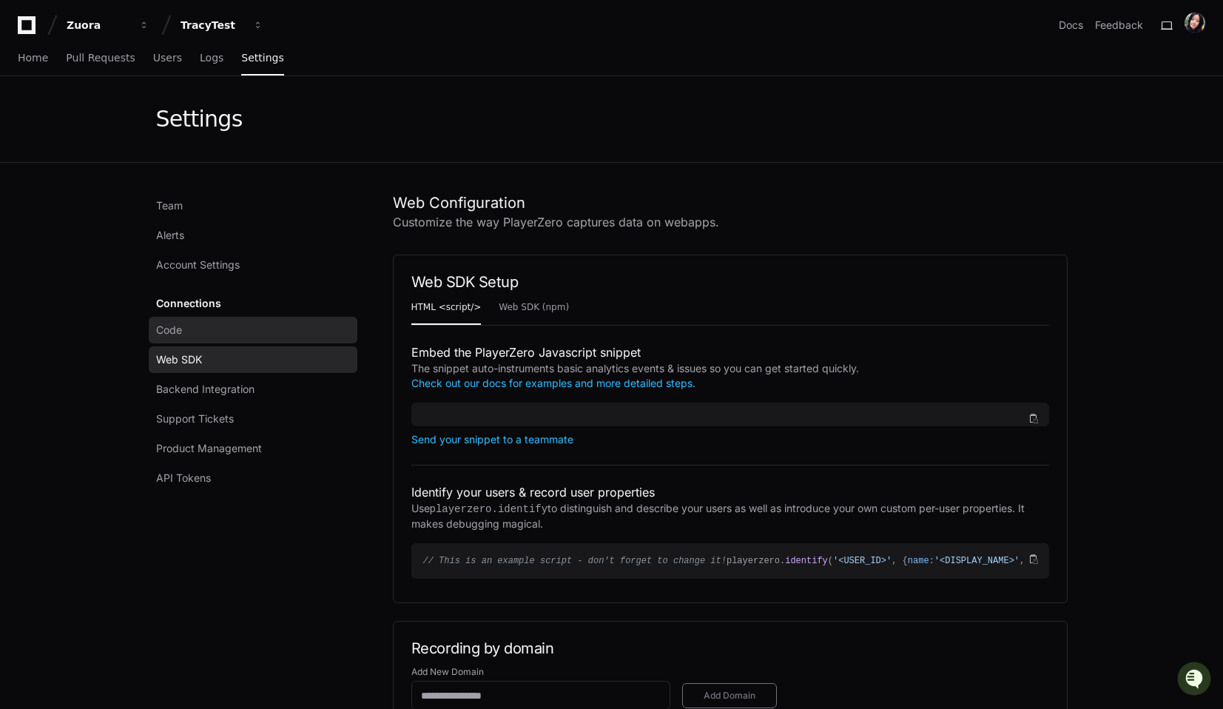
click at [176, 329] on span "Code" at bounding box center [169, 330] width 26 height 15
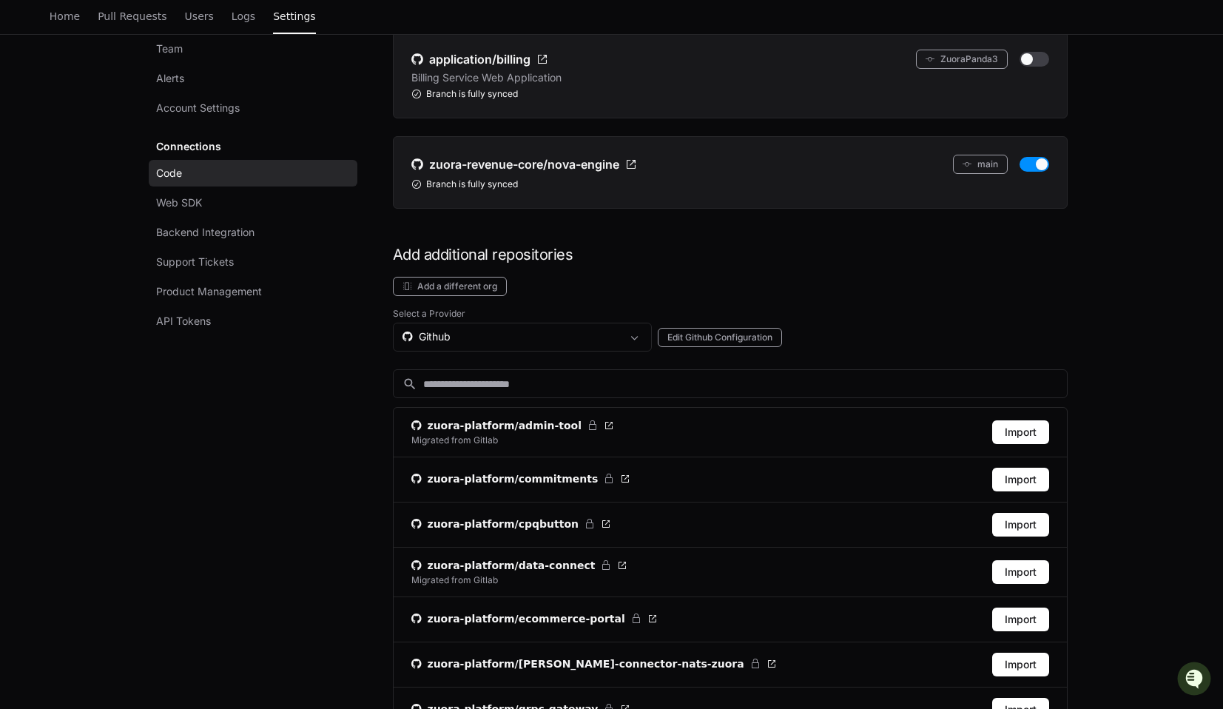
scroll to position [195, 0]
click at [479, 337] on div "Github" at bounding box center [512, 336] width 219 height 15
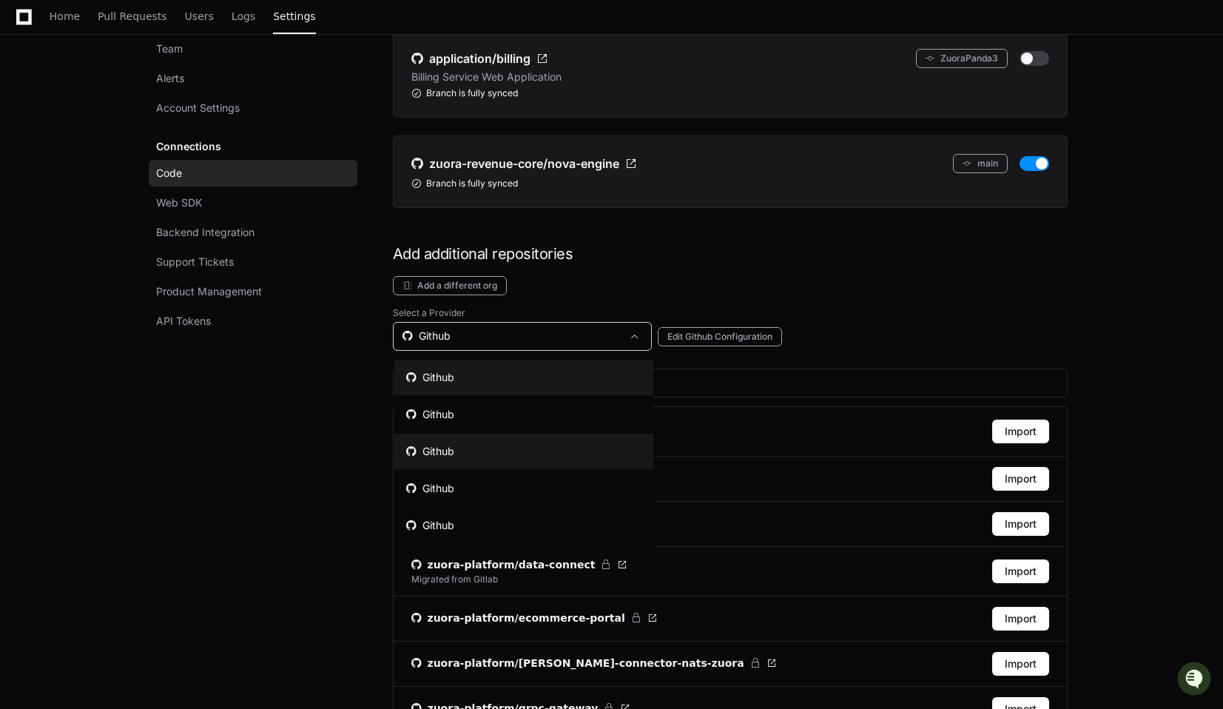
click at [465, 460] on mat-option "Github" at bounding box center [523, 452] width 259 height 36
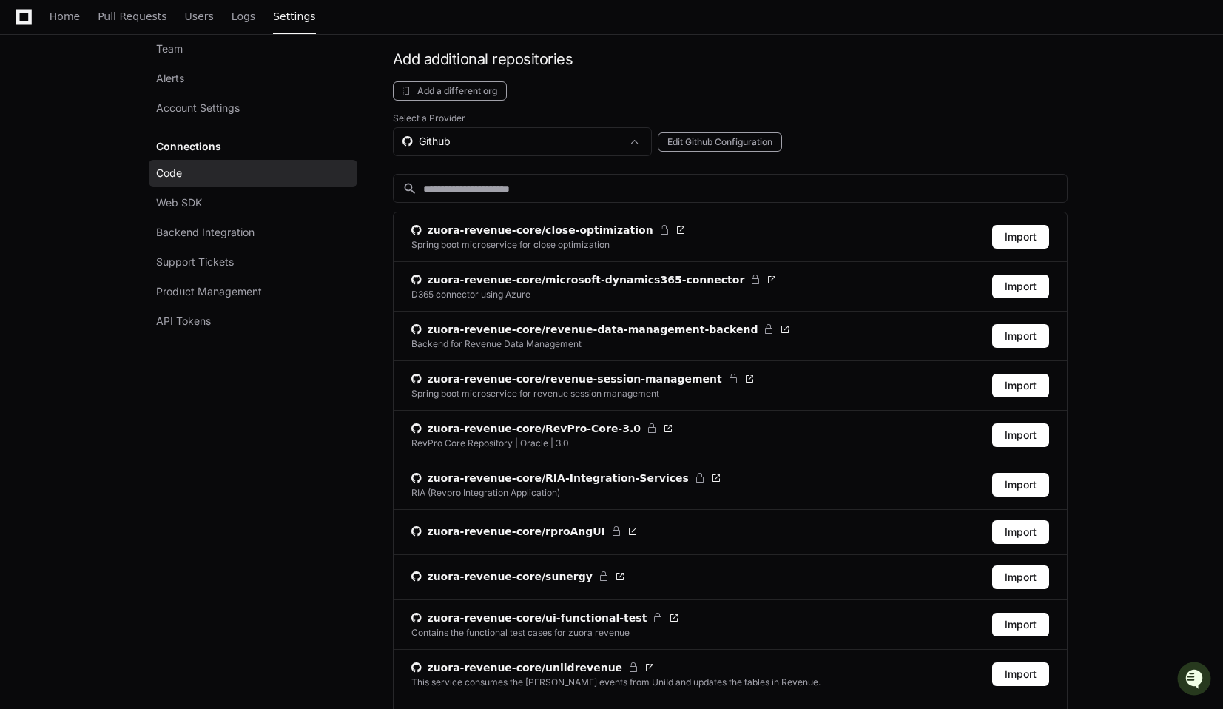
scroll to position [335, 0]
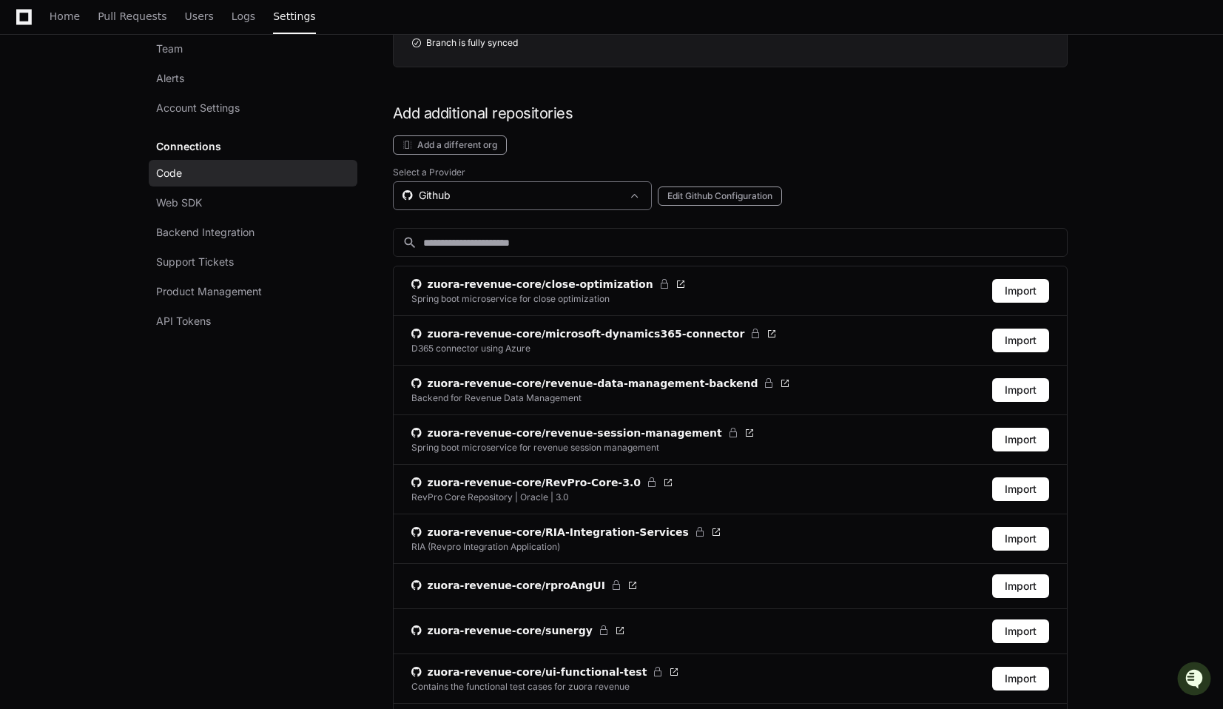
click at [456, 194] on div "Github" at bounding box center [512, 195] width 219 height 15
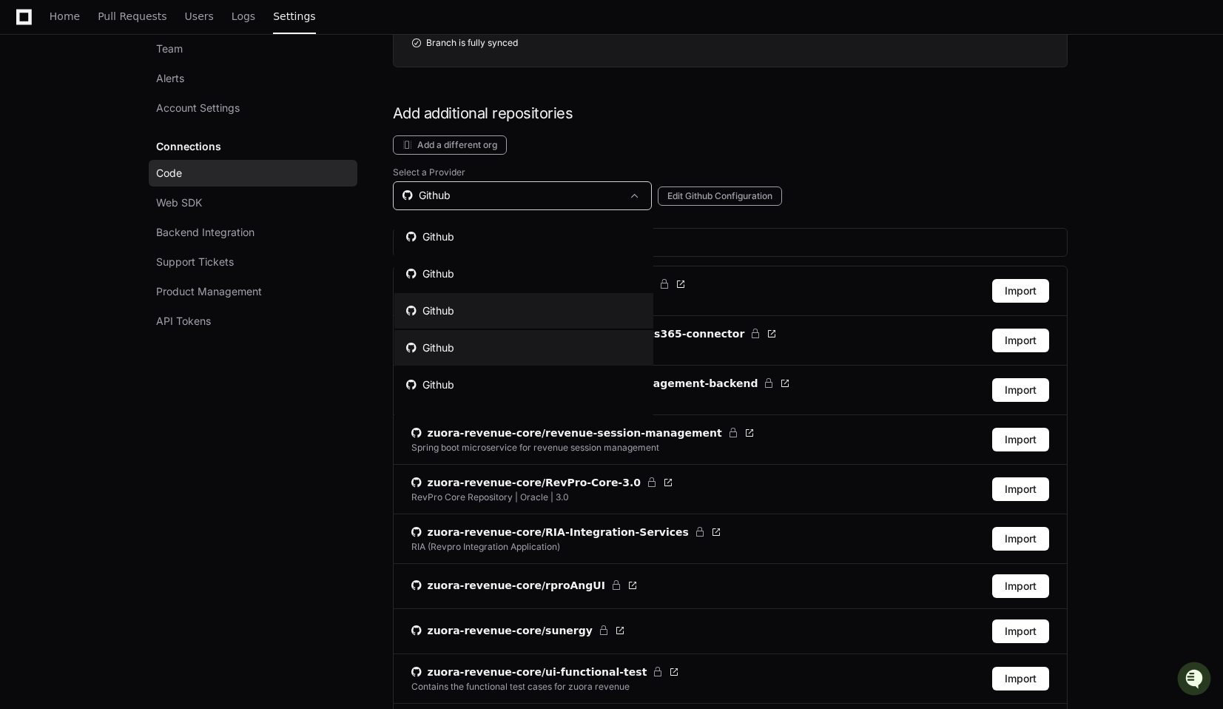
click at [459, 346] on mat-option "Github" at bounding box center [523, 348] width 259 height 36
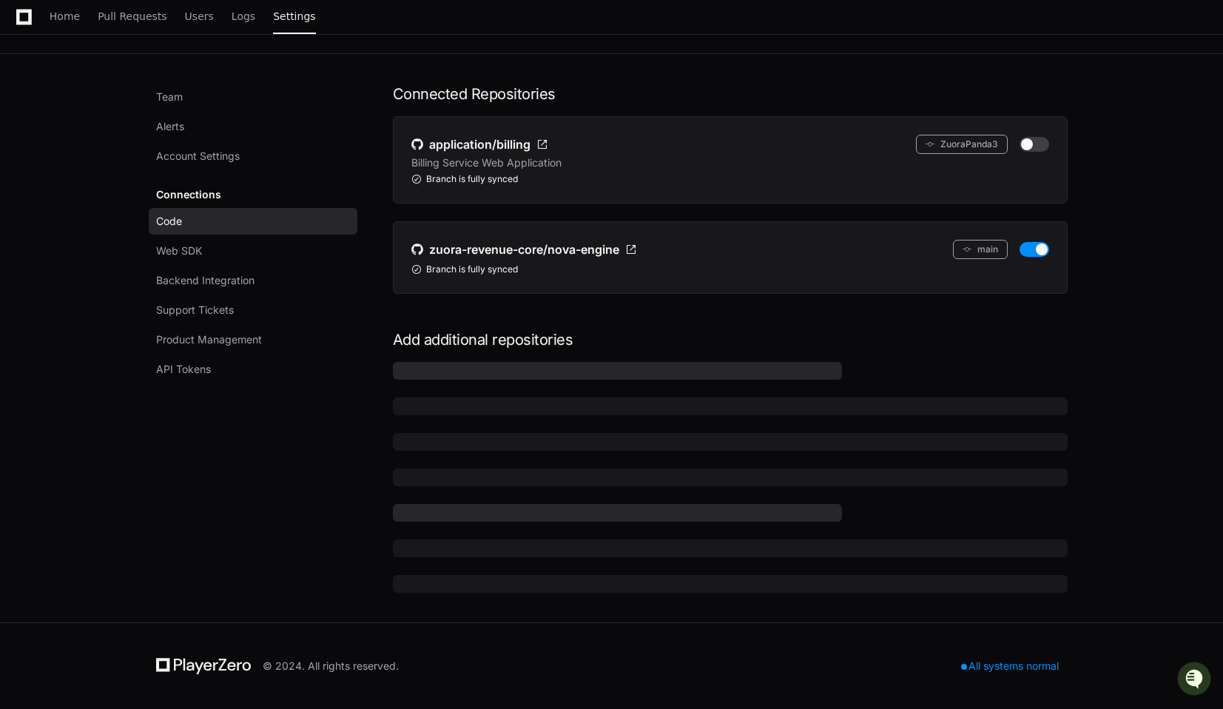
scroll to position [297, 0]
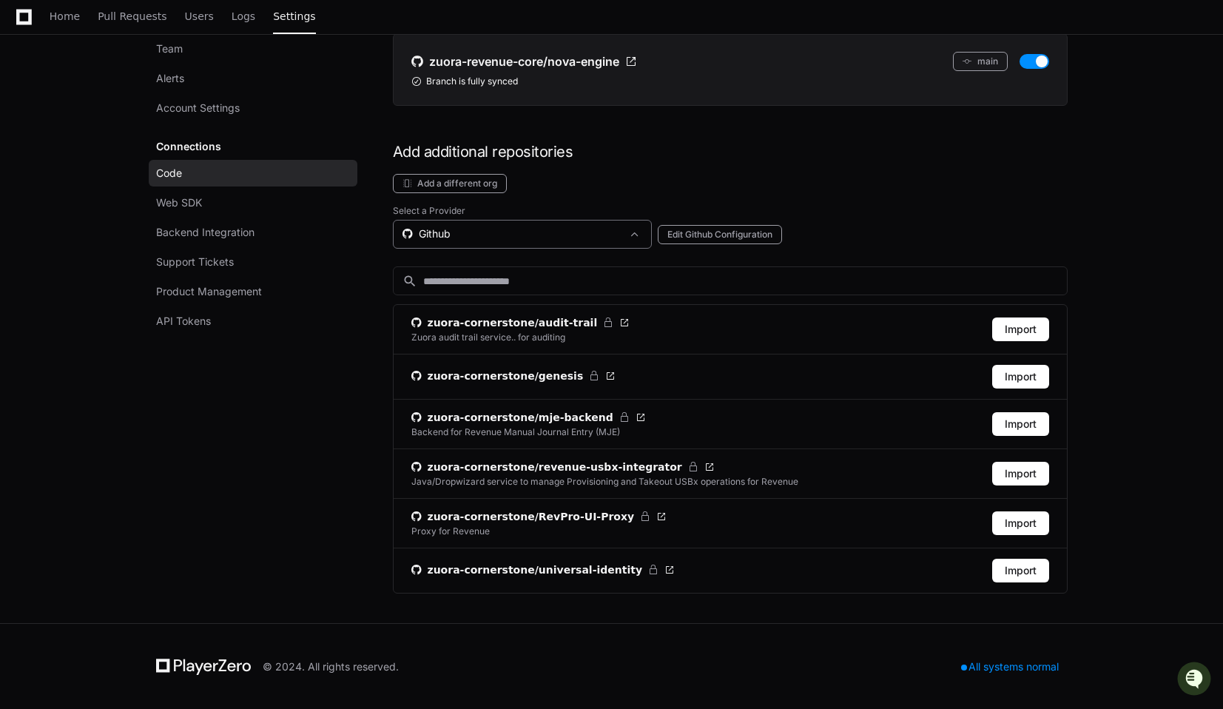
click at [467, 234] on div "Github" at bounding box center [512, 233] width 219 height 15
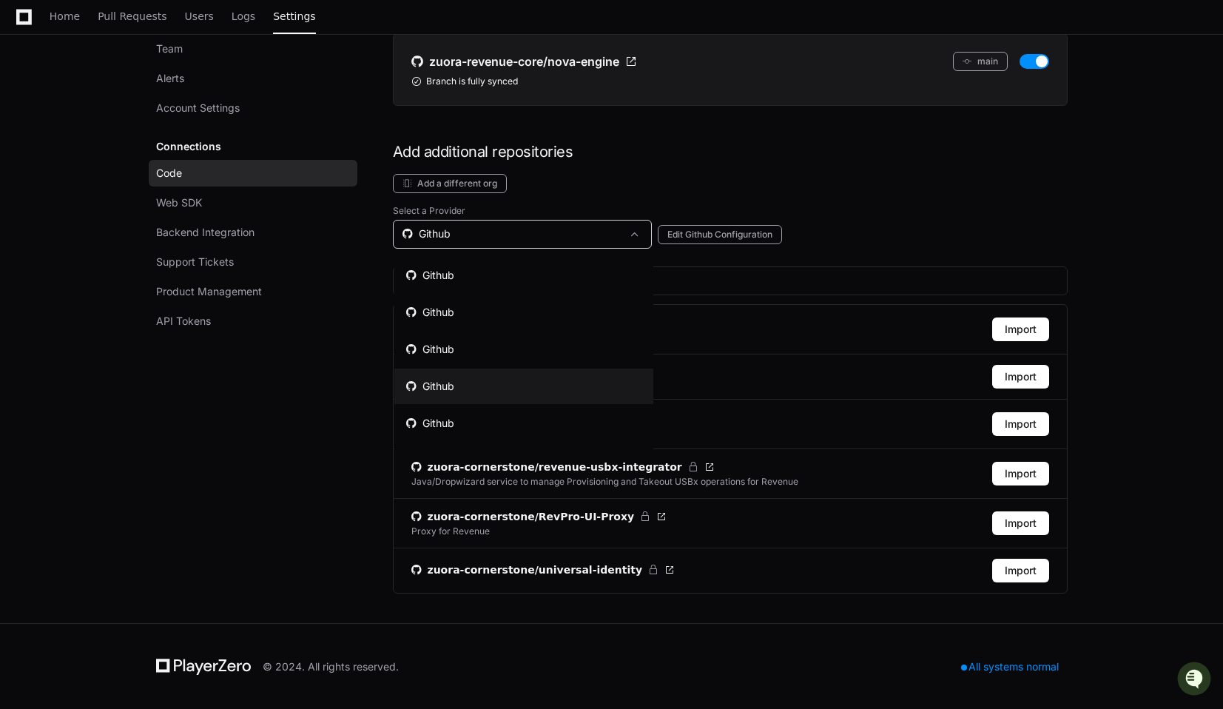
scroll to position [30, 0]
click at [459, 391] on mat-option "Github" at bounding box center [523, 393] width 259 height 36
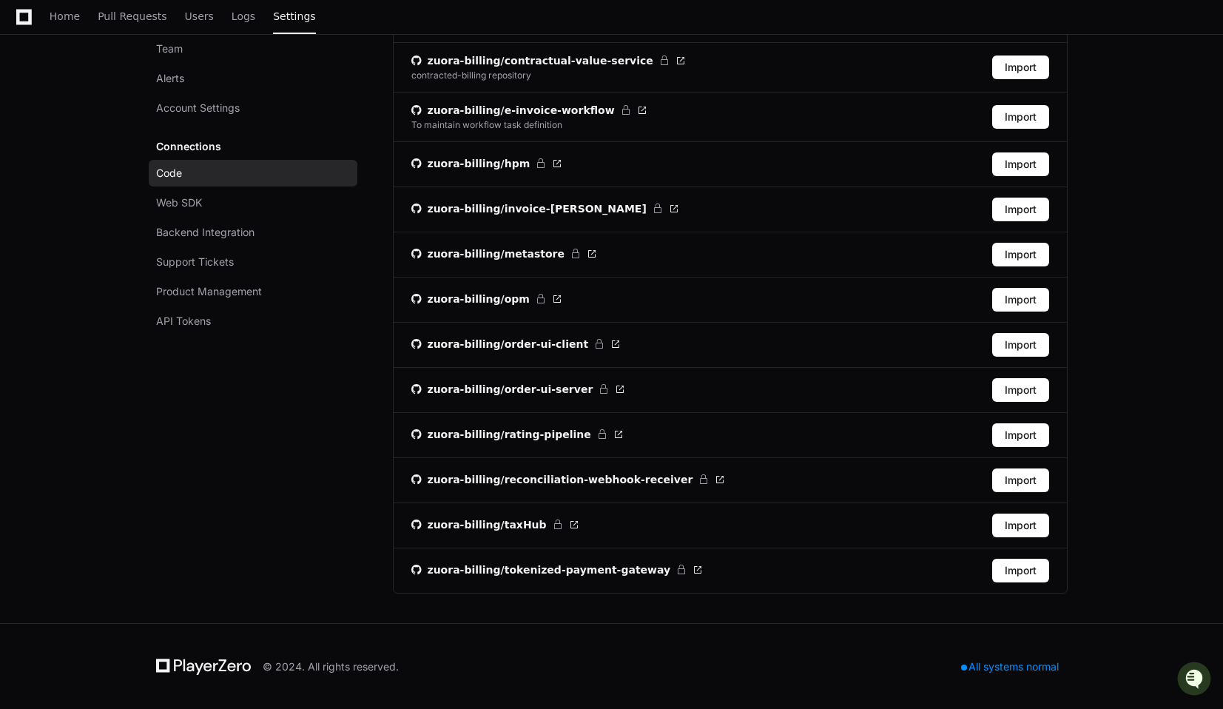
scroll to position [420, 0]
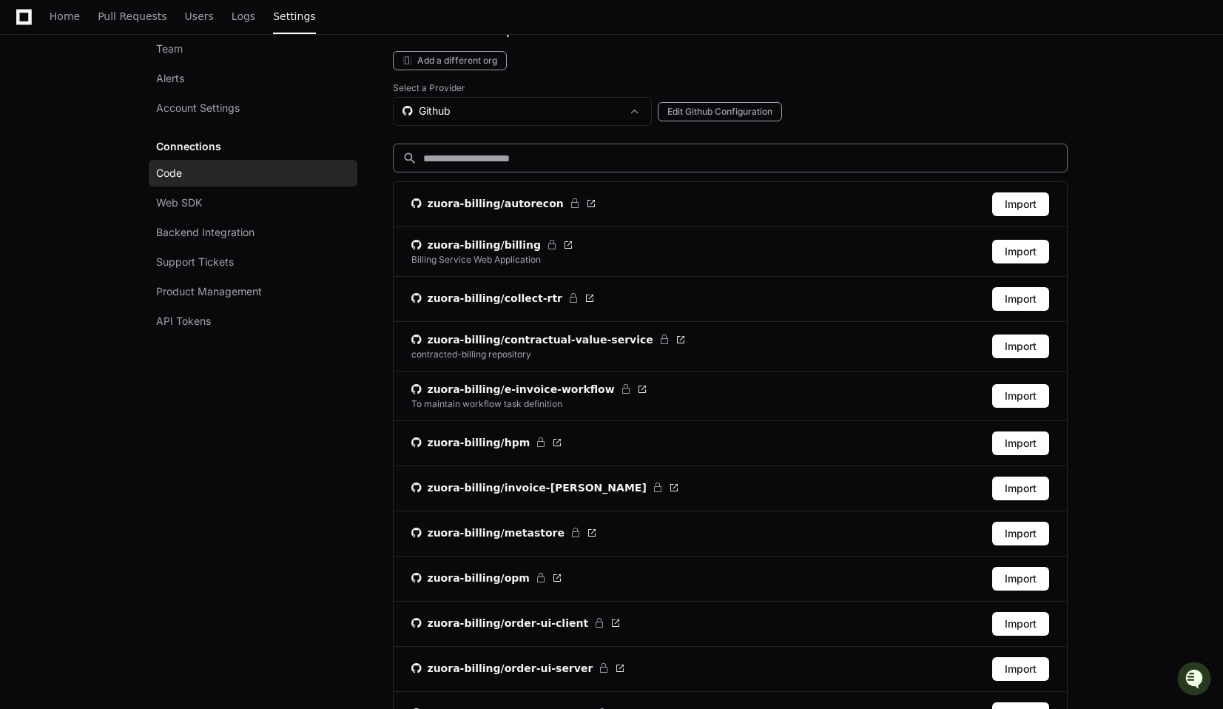
click at [480, 155] on input at bounding box center [740, 158] width 635 height 15
click at [482, 113] on div "Github" at bounding box center [512, 111] width 219 height 15
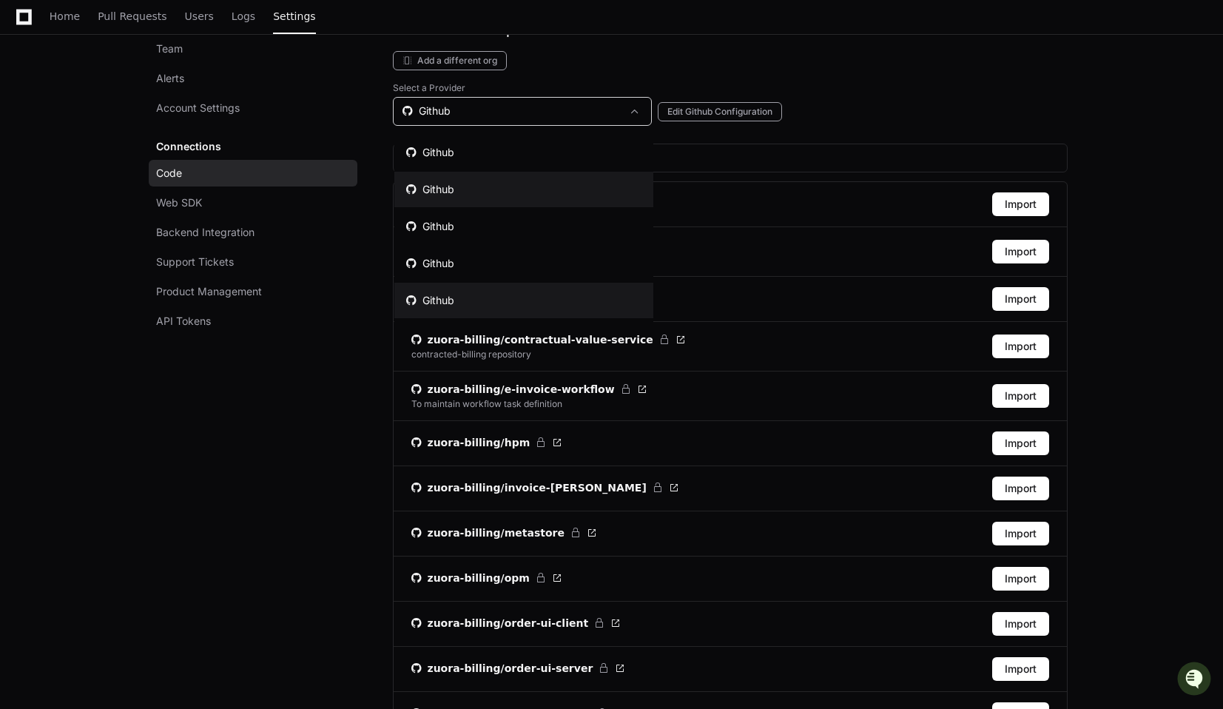
scroll to position [30, 0]
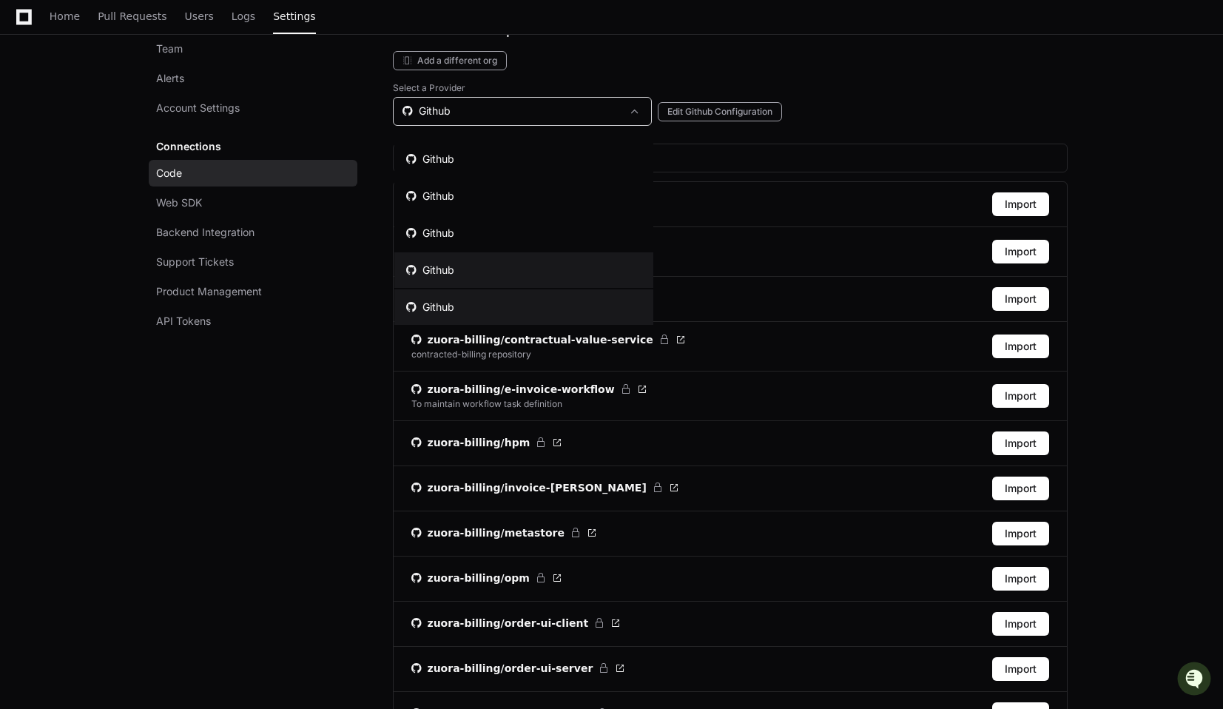
click at [459, 307] on mat-option "Github" at bounding box center [523, 307] width 259 height 36
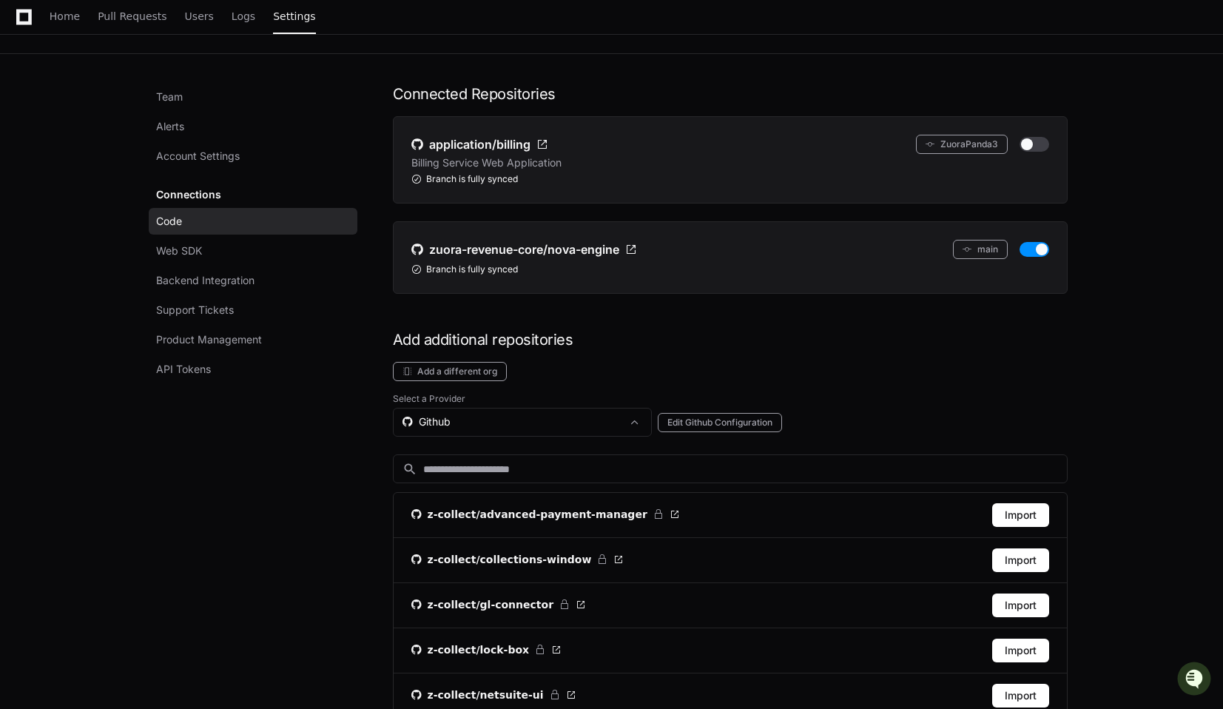
scroll to position [369, 0]
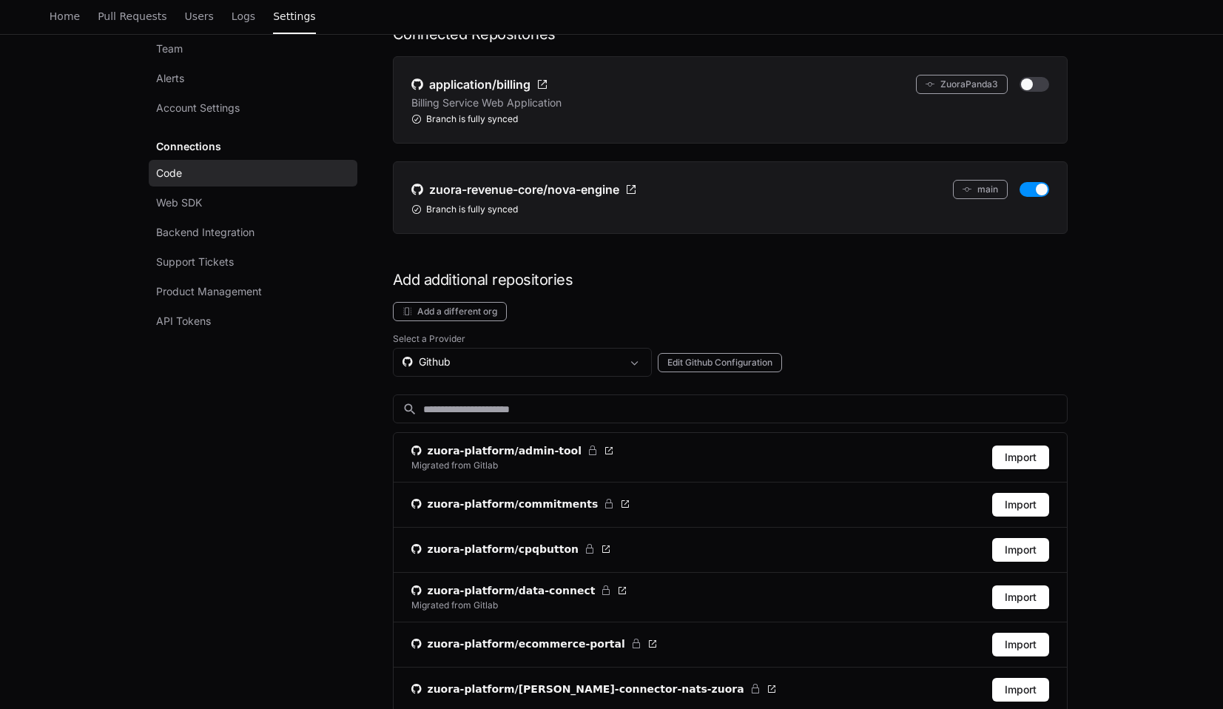
scroll to position [161, 0]
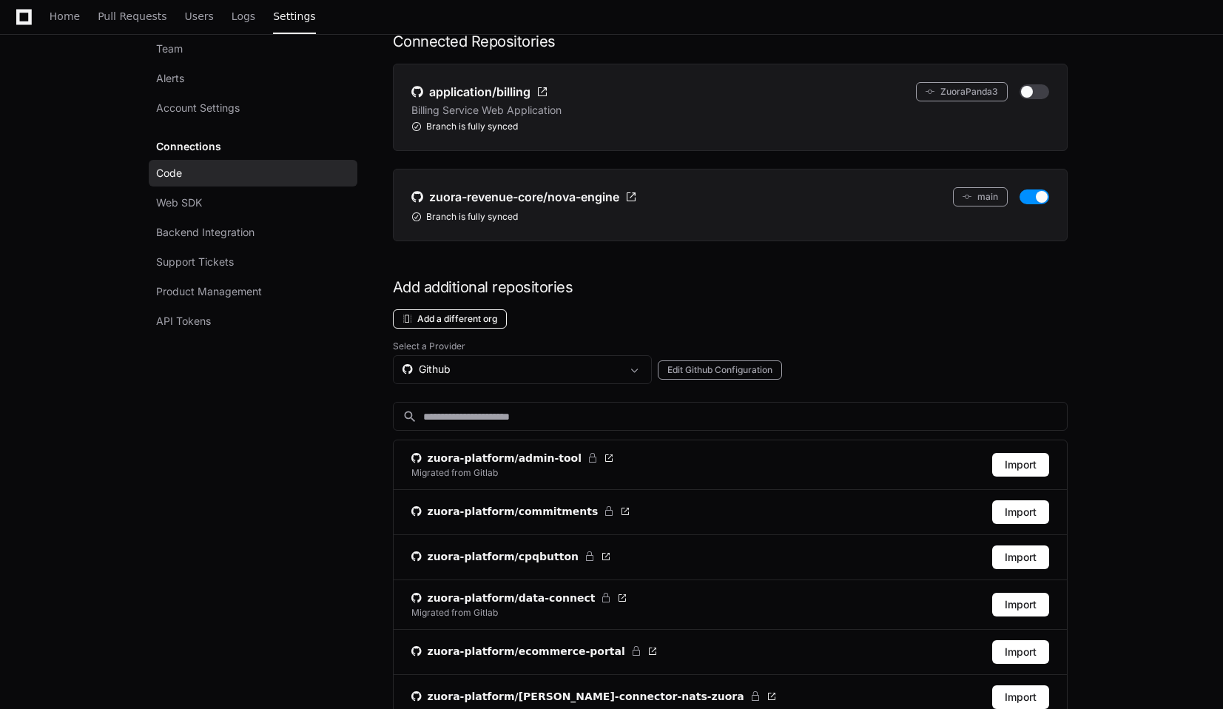
click at [438, 318] on button "Add a different org" at bounding box center [450, 318] width 114 height 19
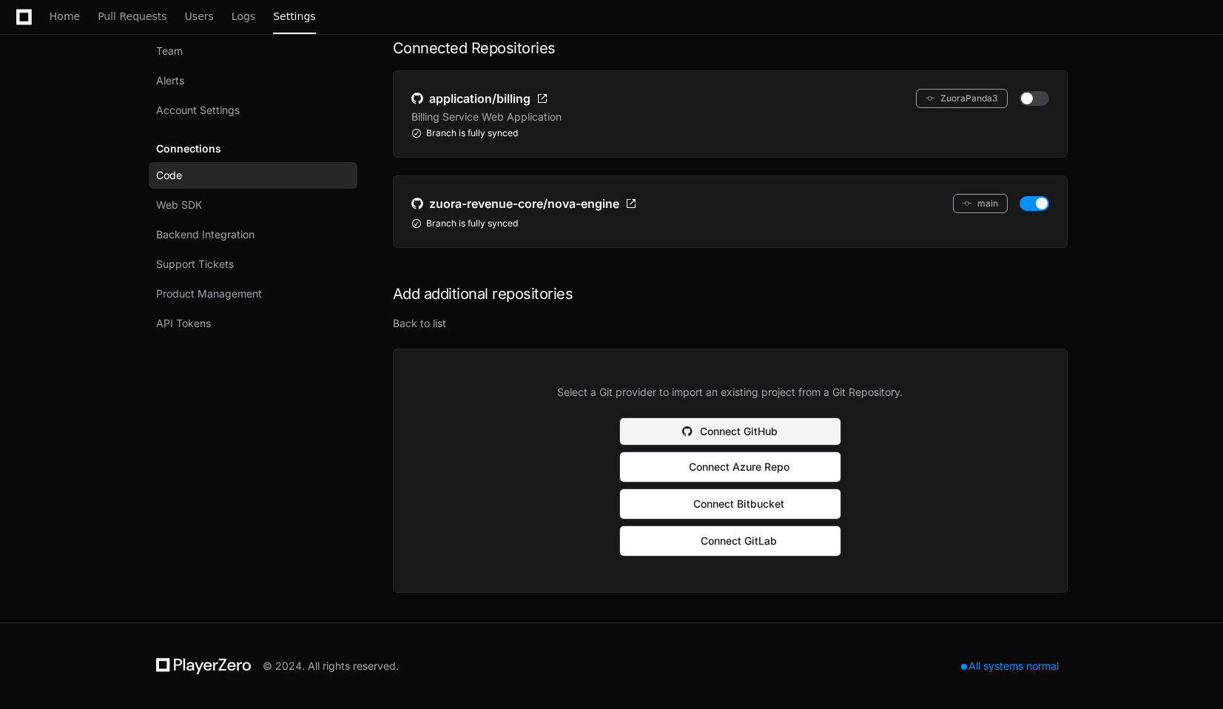
click at [770, 432] on button "Connect GitHub" at bounding box center [730, 431] width 222 height 28
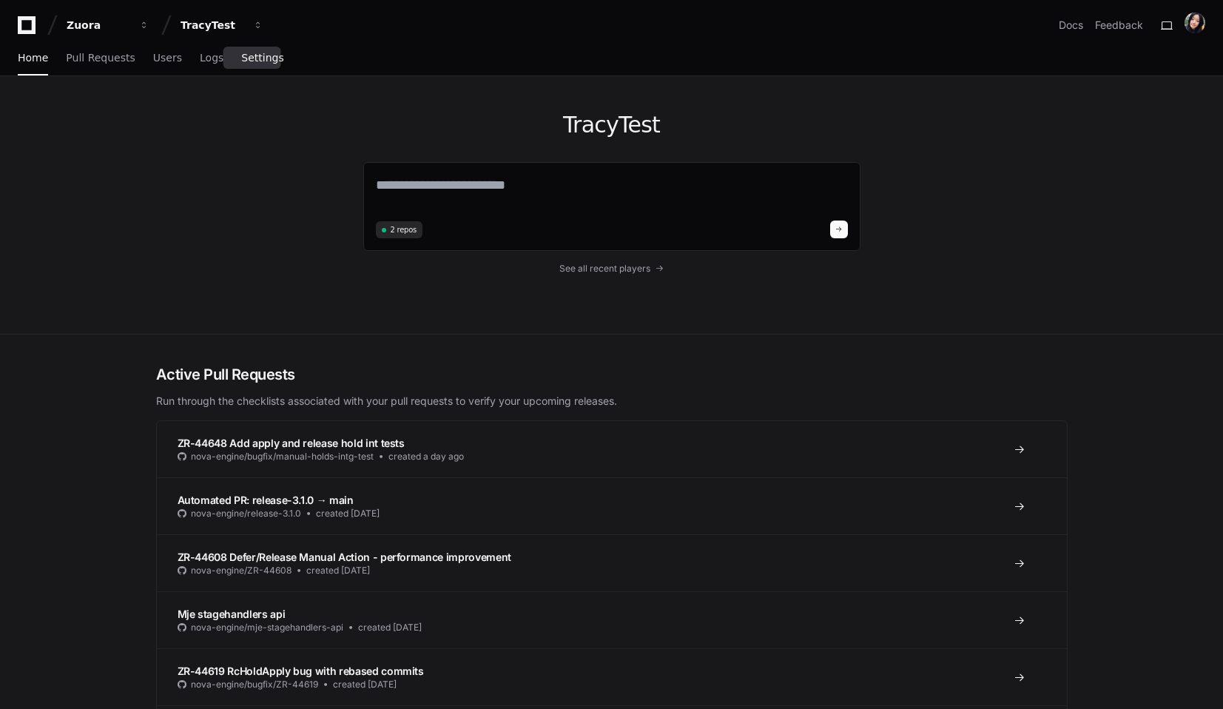
click at [263, 57] on span "Settings" at bounding box center [262, 57] width 42 height 9
click at [258, 58] on span "Settings" at bounding box center [262, 57] width 42 height 9
click at [255, 60] on span "Settings" at bounding box center [262, 57] width 42 height 9
click at [200, 54] on span "Logs" at bounding box center [212, 57] width 24 height 9
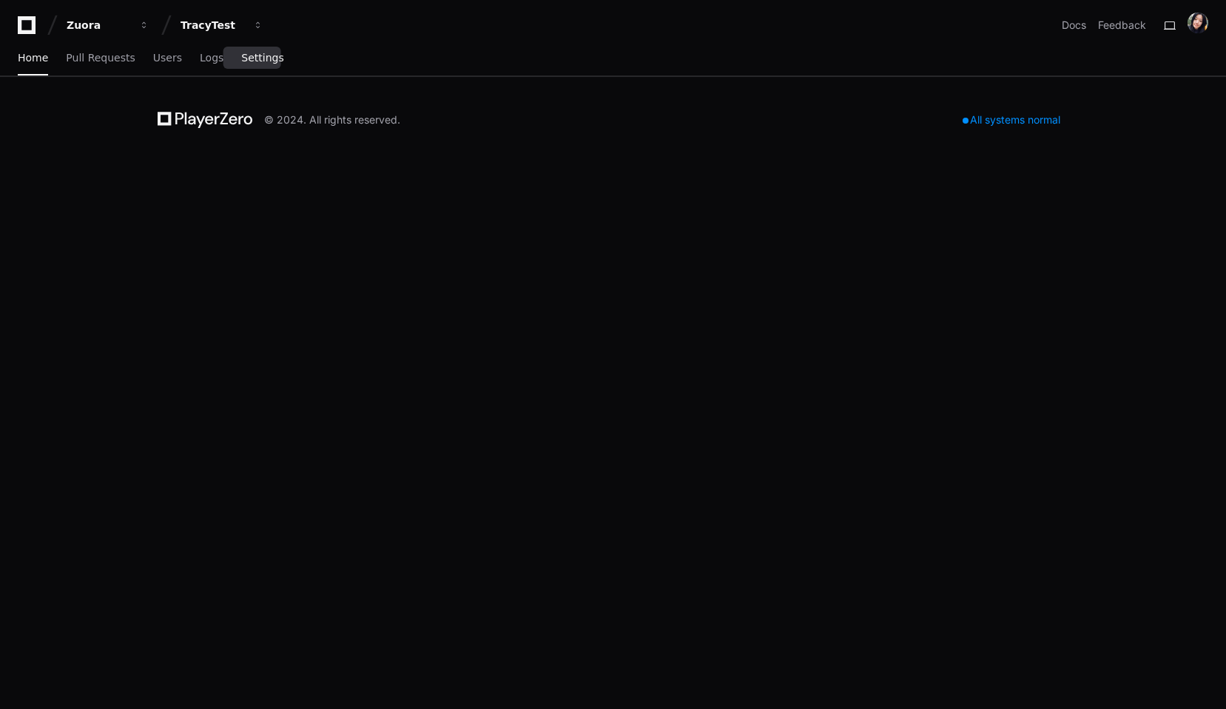
click at [251, 67] on link "Settings" at bounding box center [262, 58] width 42 height 34
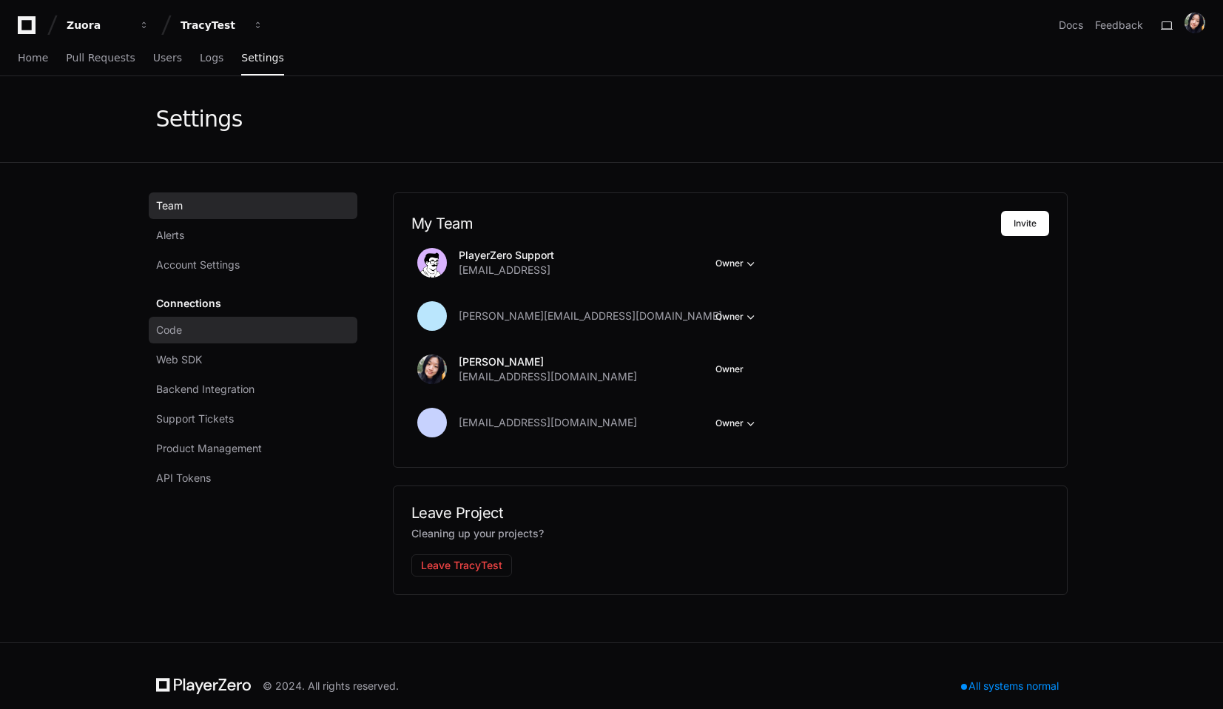
click at [263, 337] on link "Code" at bounding box center [253, 330] width 209 height 27
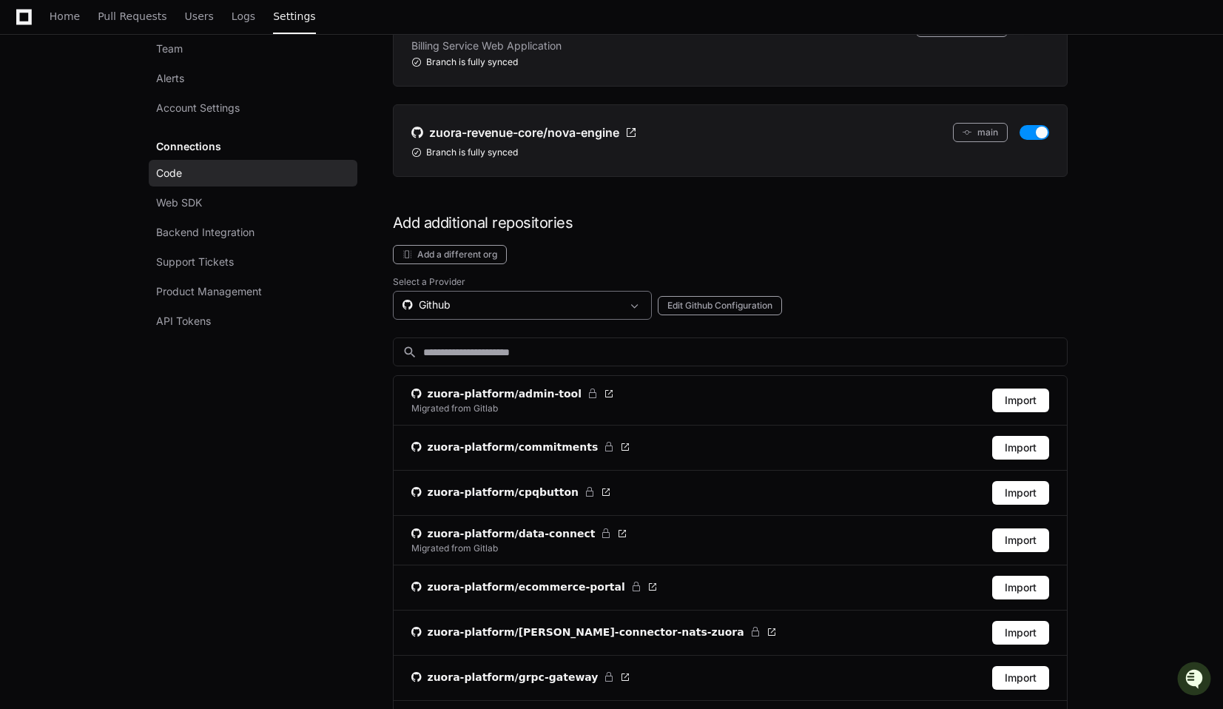
click at [476, 300] on div "Github" at bounding box center [512, 304] width 219 height 15
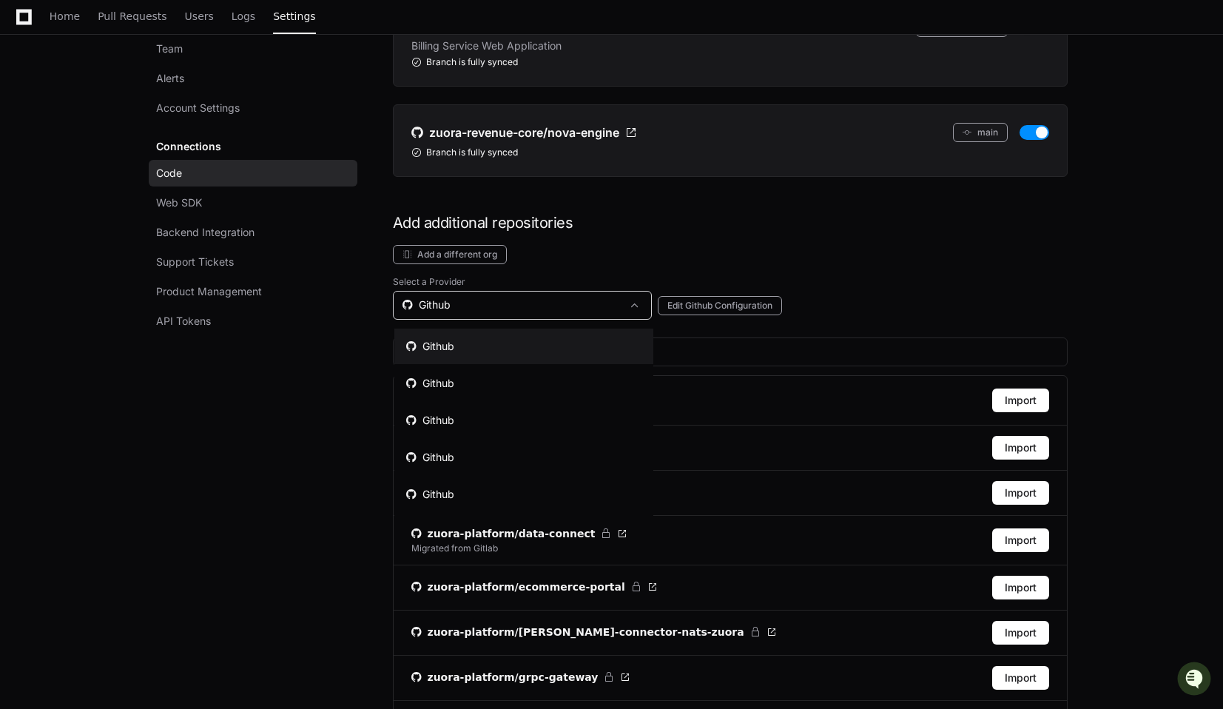
click at [354, 382] on div at bounding box center [611, 354] width 1223 height 709
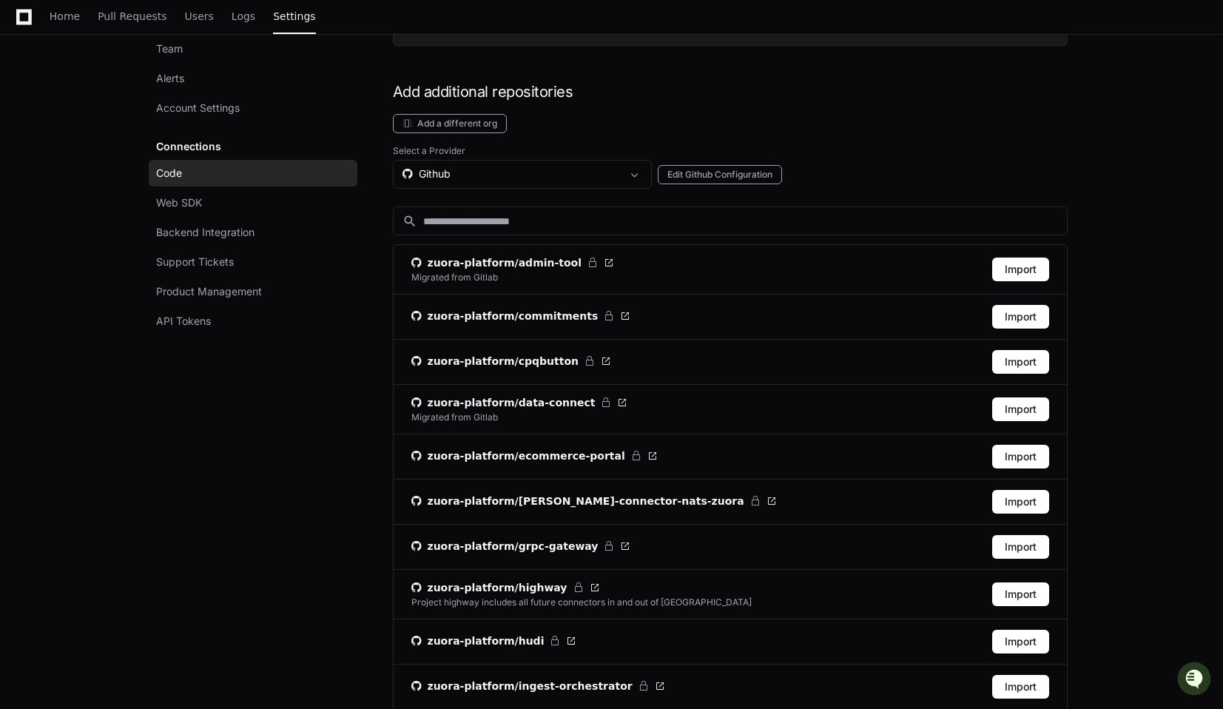
scroll to position [356, 0]
click at [439, 175] on div "Github" at bounding box center [512, 174] width 219 height 15
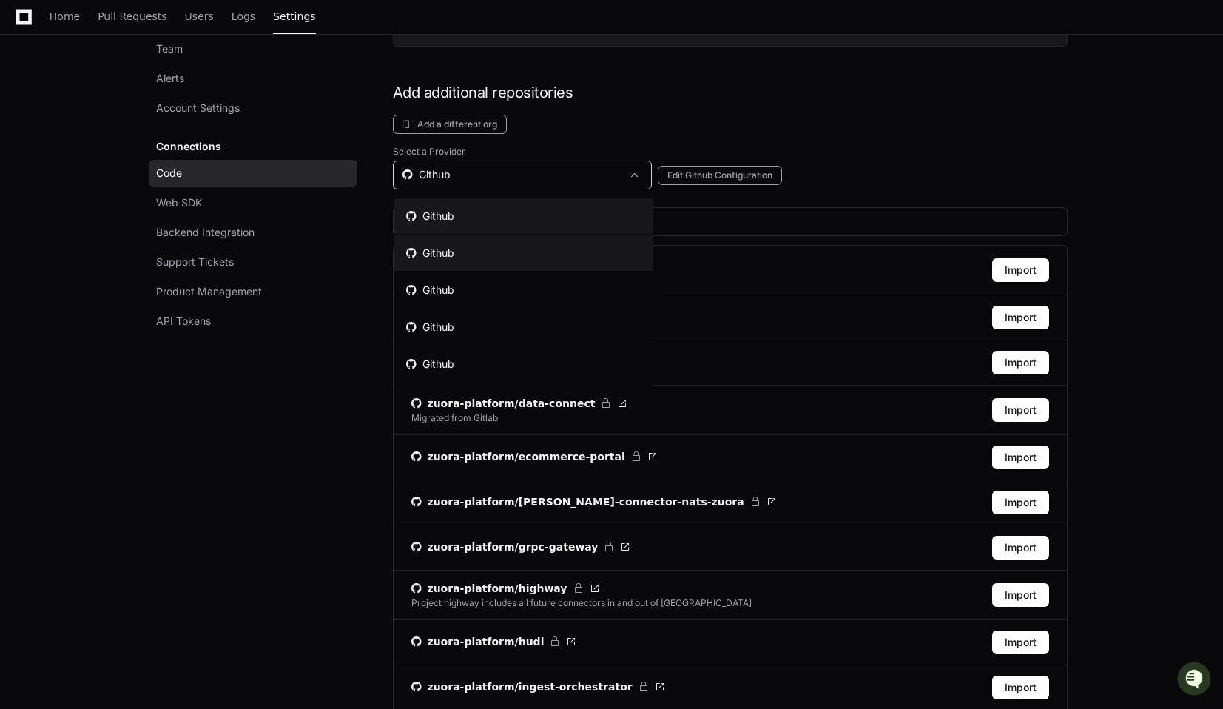
click at [446, 248] on div "Github" at bounding box center [430, 253] width 48 height 15
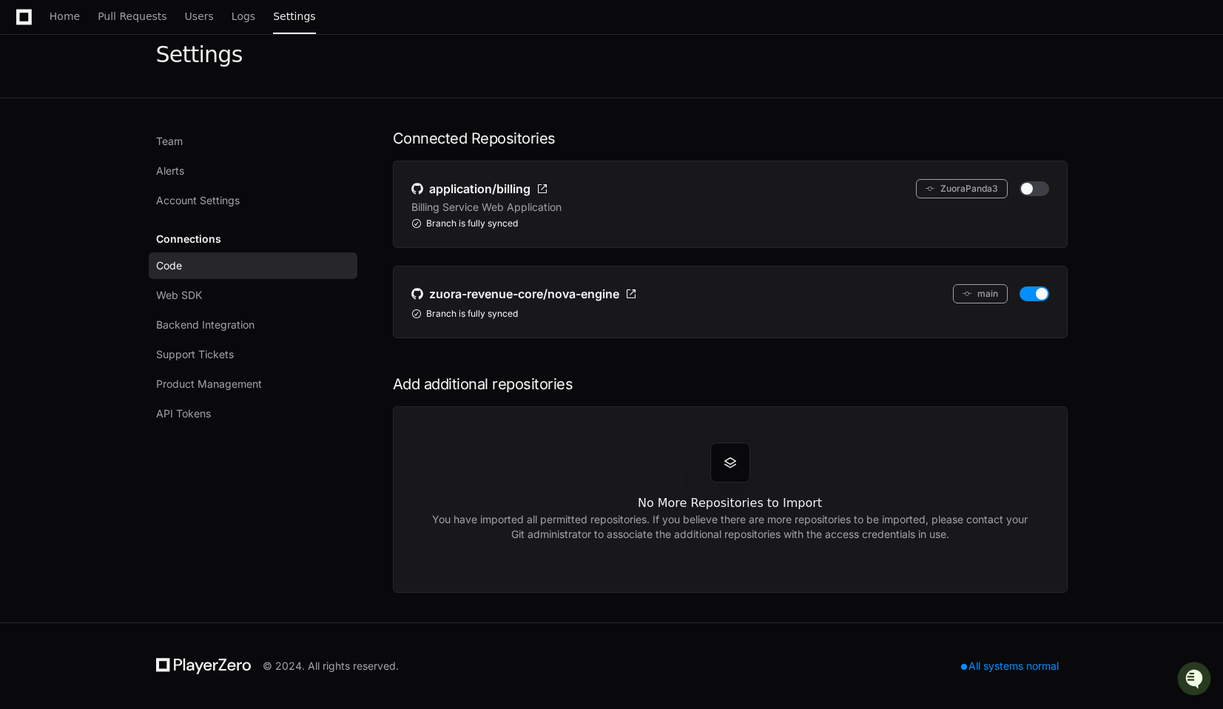
scroll to position [64, 0]
click at [195, 299] on span "Web SDK" at bounding box center [179, 295] width 46 height 15
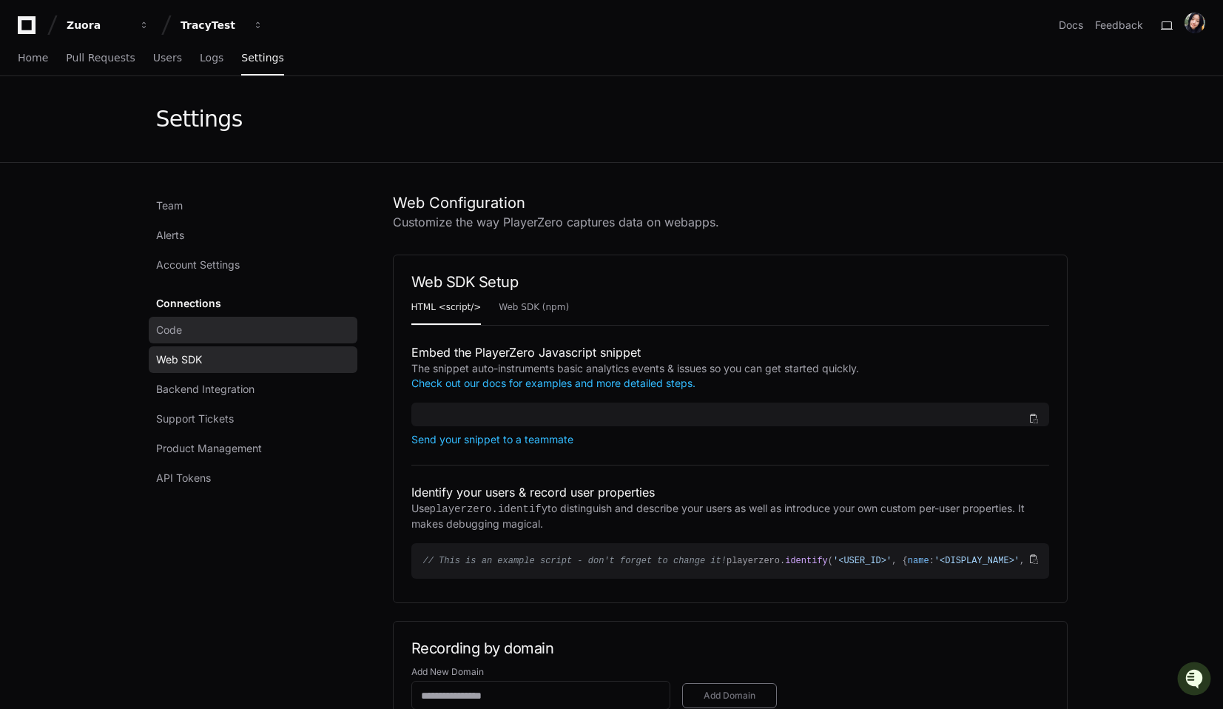
click at [189, 331] on link "Code" at bounding box center [253, 330] width 209 height 27
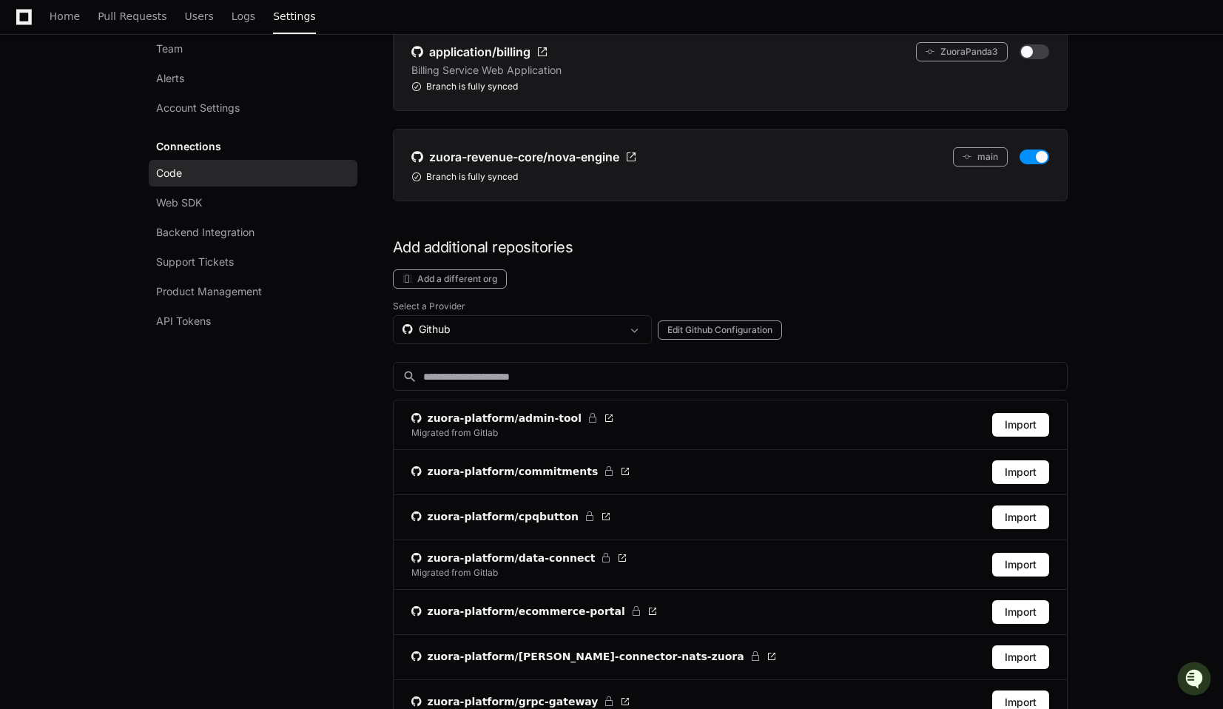
scroll to position [212, 0]
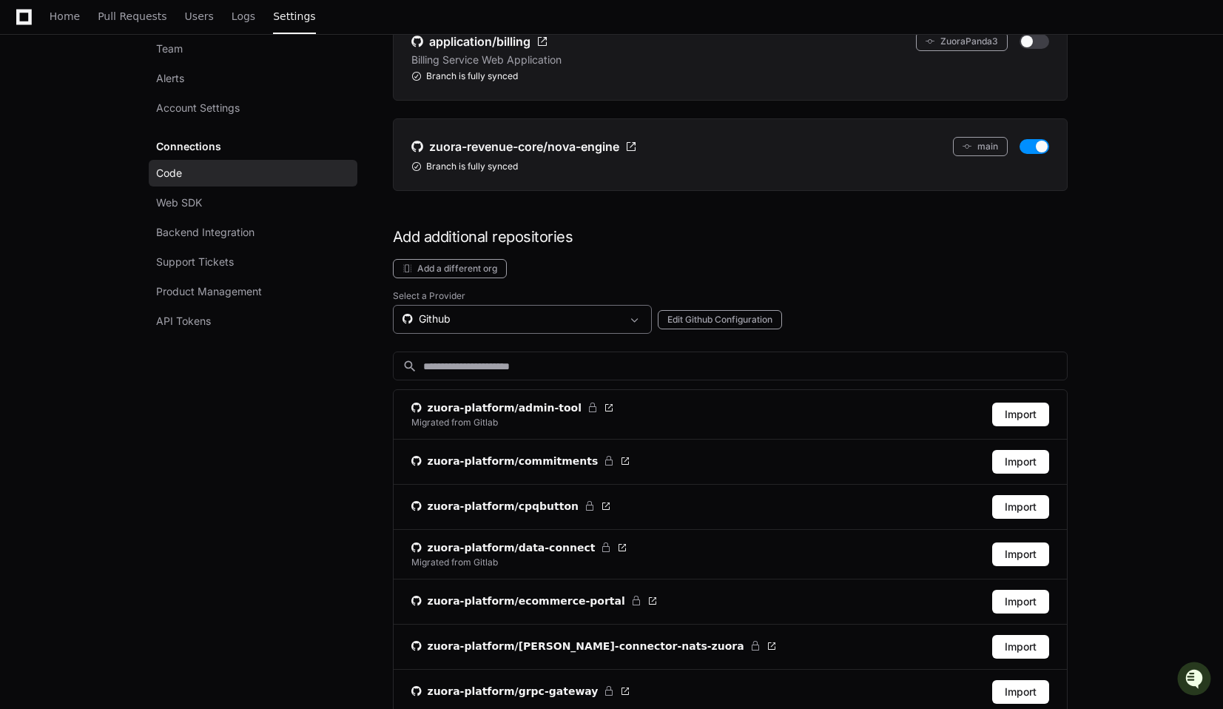
click at [451, 318] on div "Github" at bounding box center [512, 319] width 219 height 15
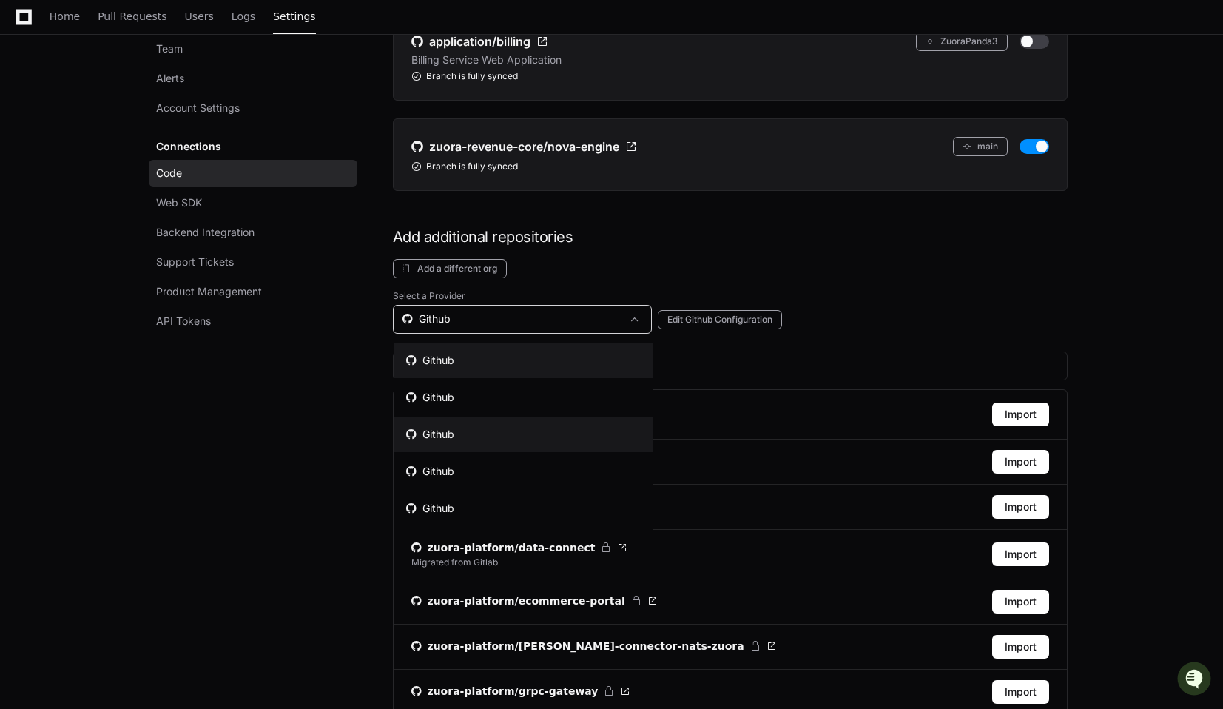
click at [449, 425] on mat-option "Github" at bounding box center [523, 435] width 259 height 36
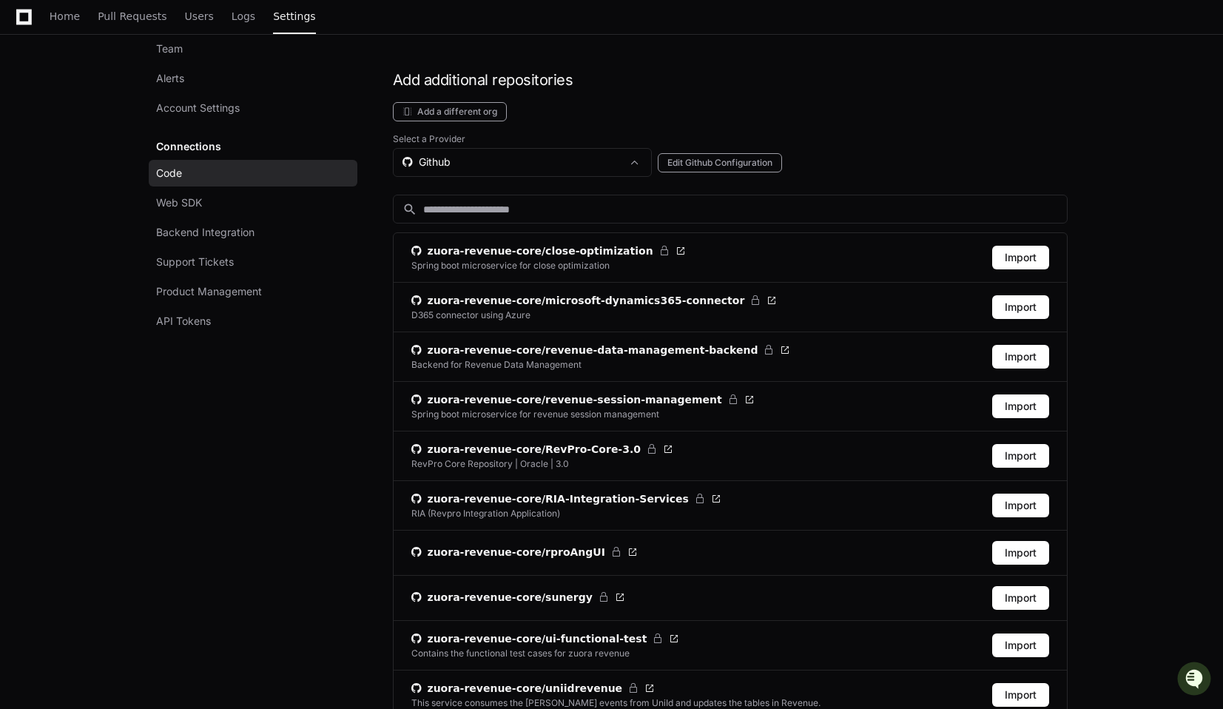
scroll to position [248, 0]
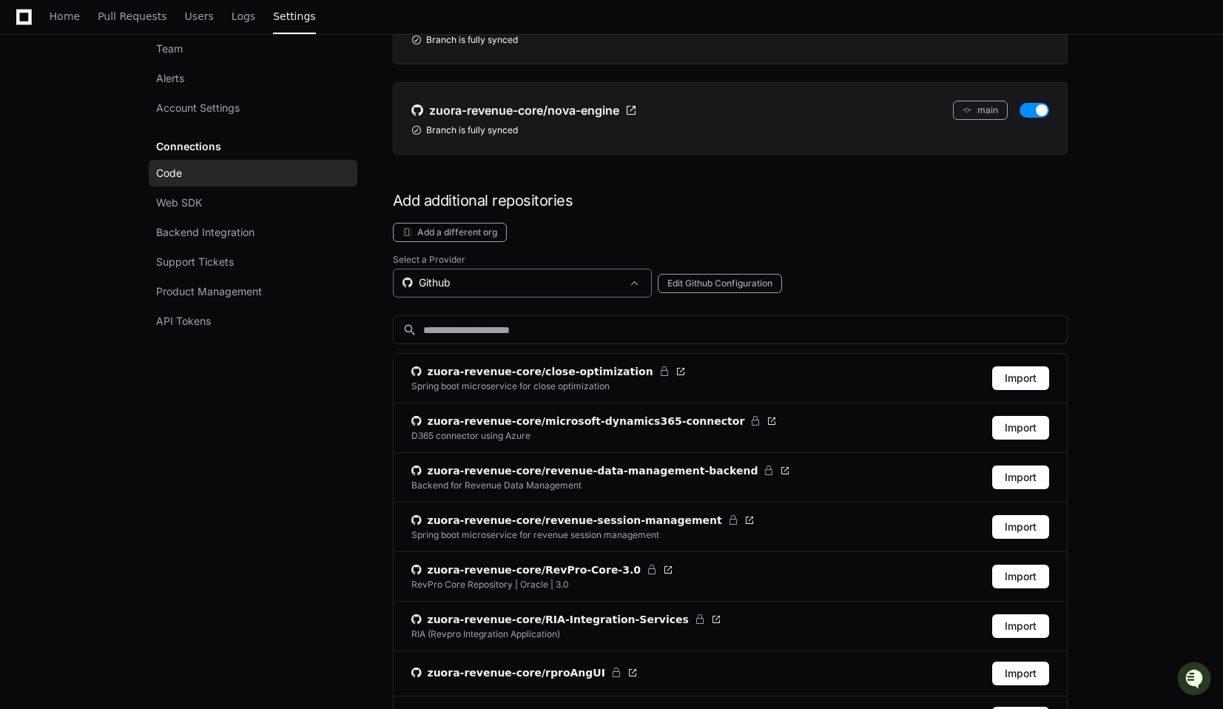
click at [461, 286] on div "Github" at bounding box center [512, 282] width 219 height 15
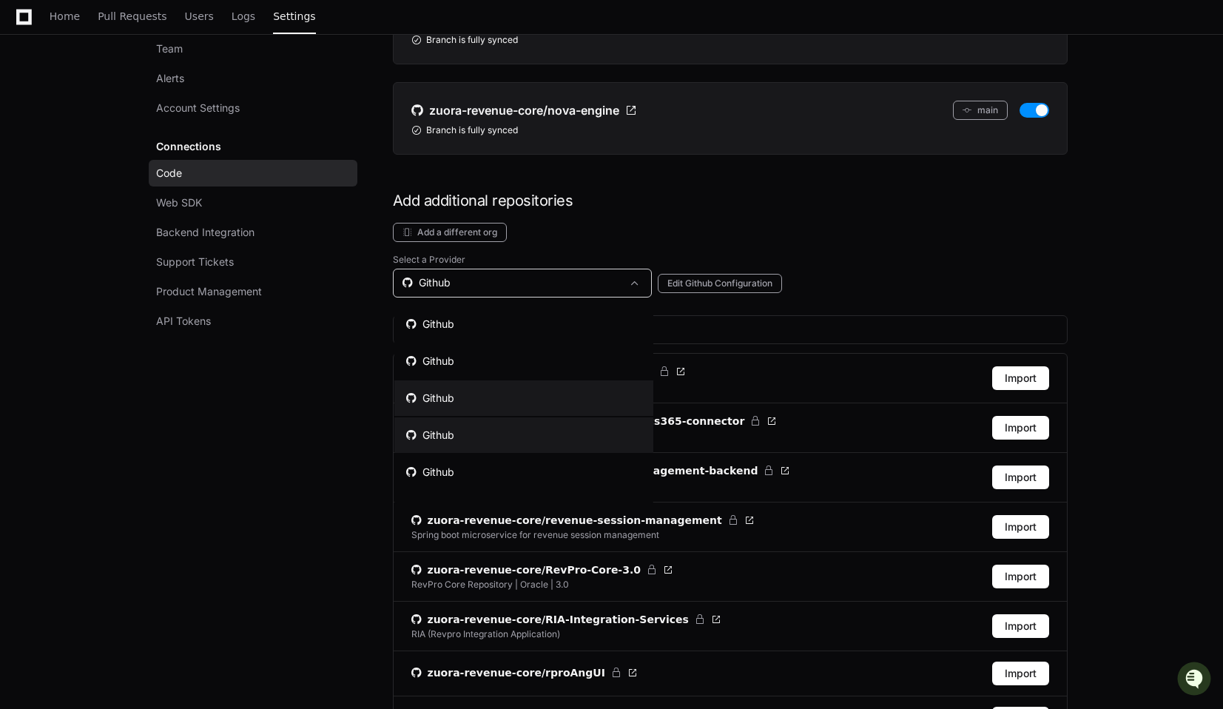
click at [462, 439] on mat-option "Github" at bounding box center [523, 435] width 259 height 36
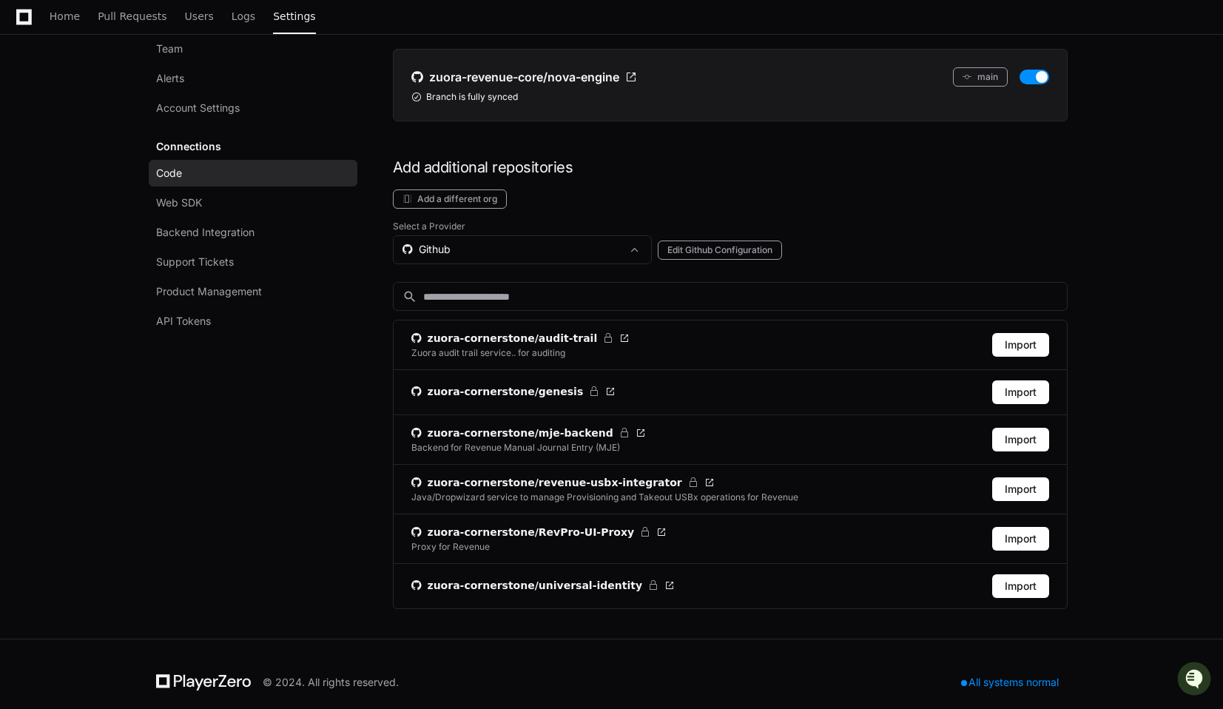
scroll to position [297, 0]
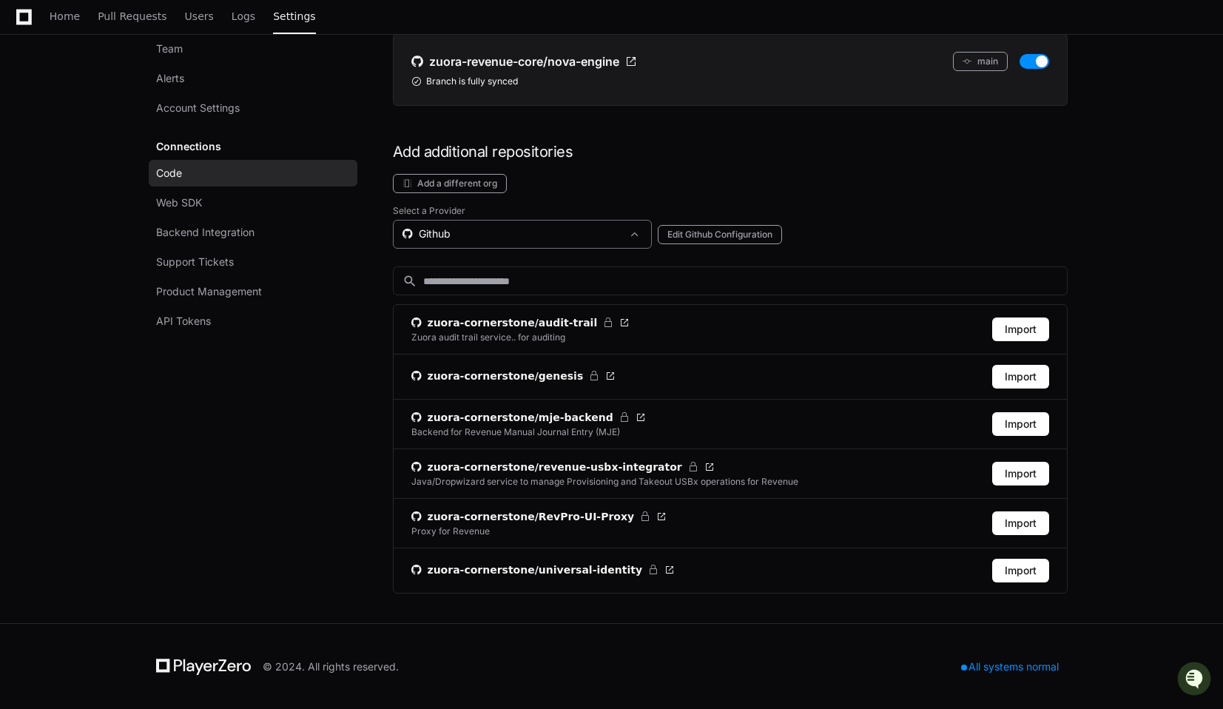
click at [451, 232] on div "Github" at bounding box center [512, 233] width 219 height 15
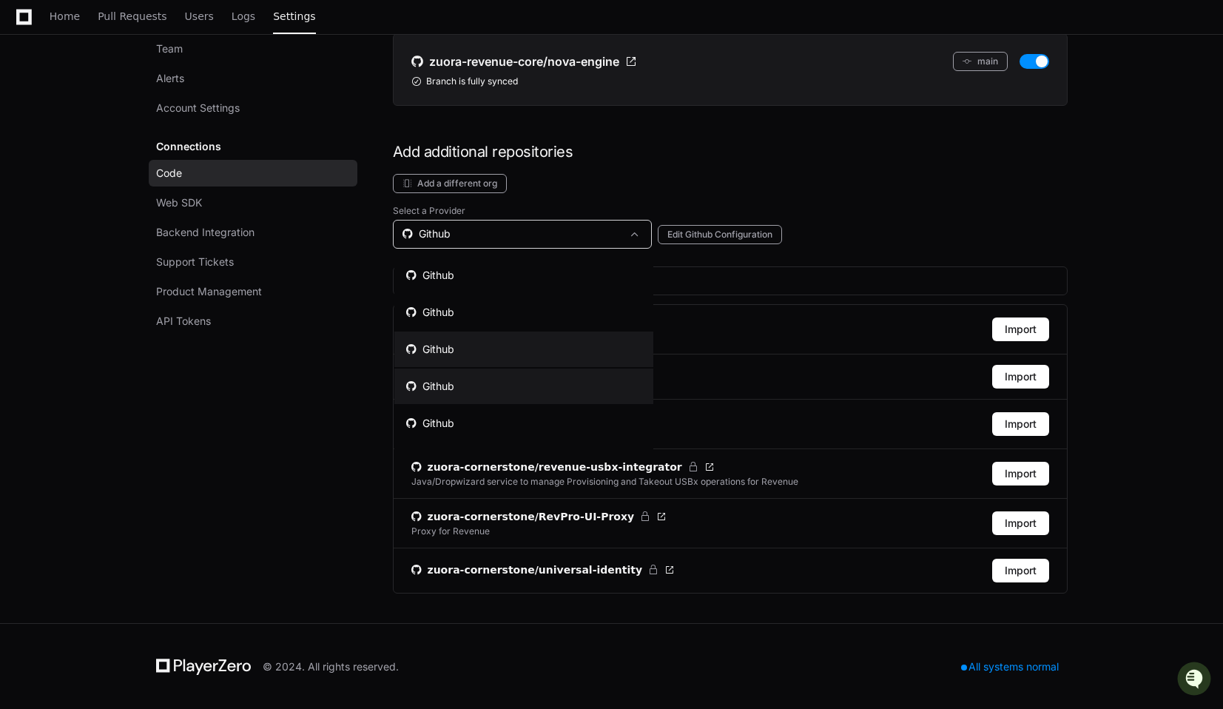
scroll to position [30, 0]
click at [447, 403] on mat-option "Github" at bounding box center [523, 393] width 259 height 36
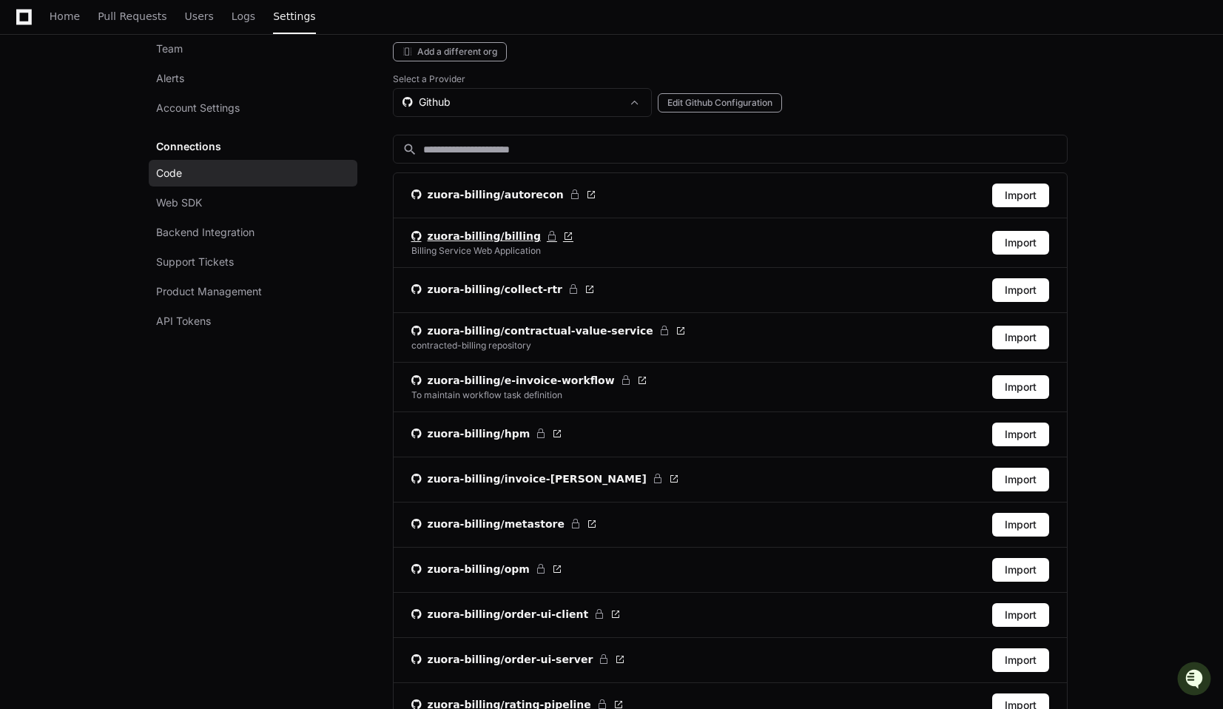
scroll to position [323, 0]
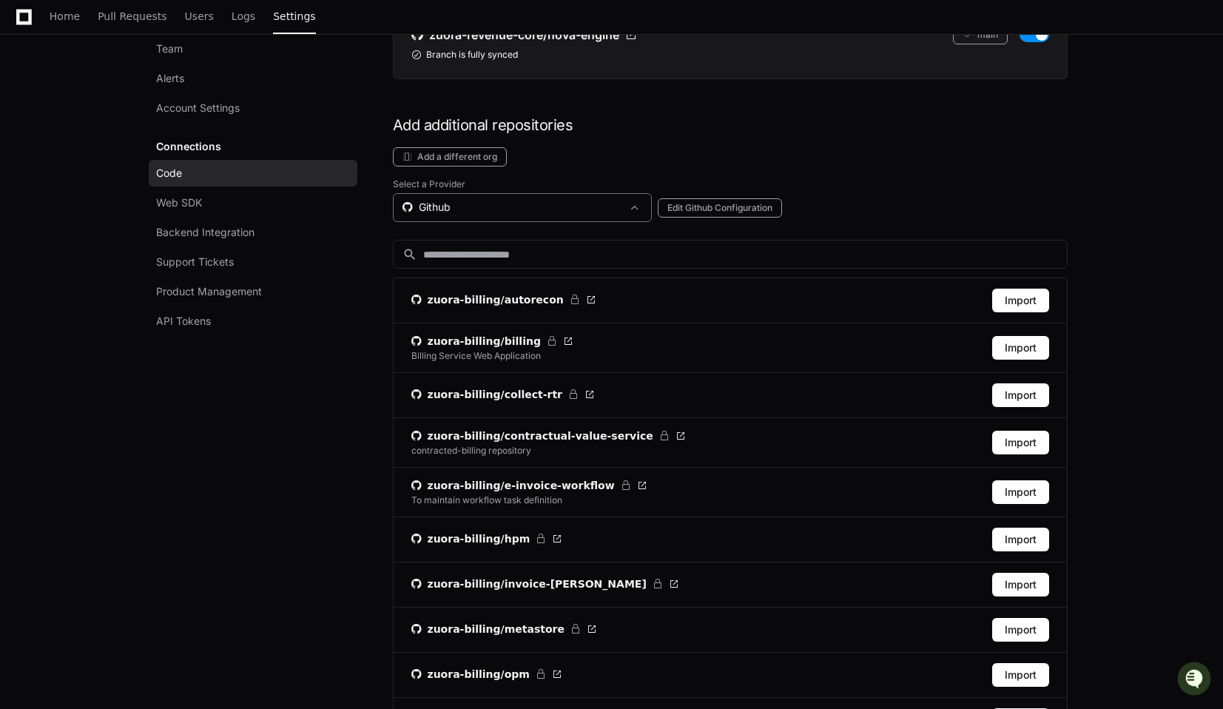
click at [471, 204] on div "Github" at bounding box center [512, 207] width 219 height 15
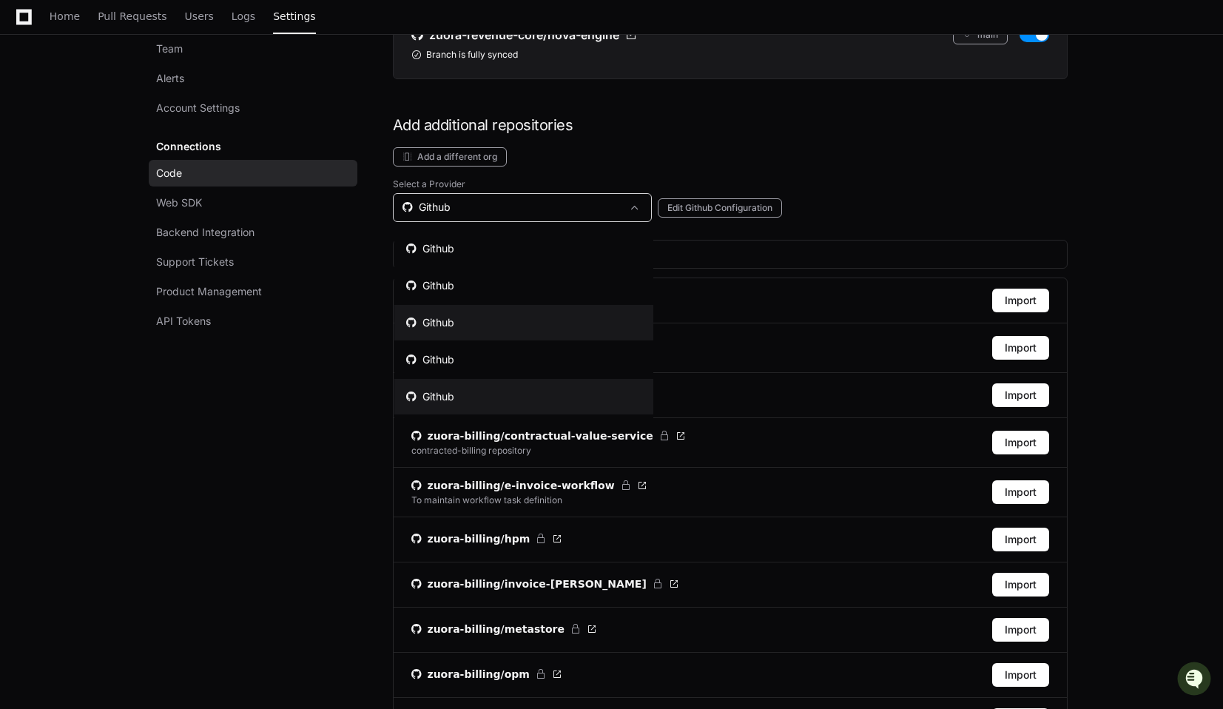
scroll to position [30, 0]
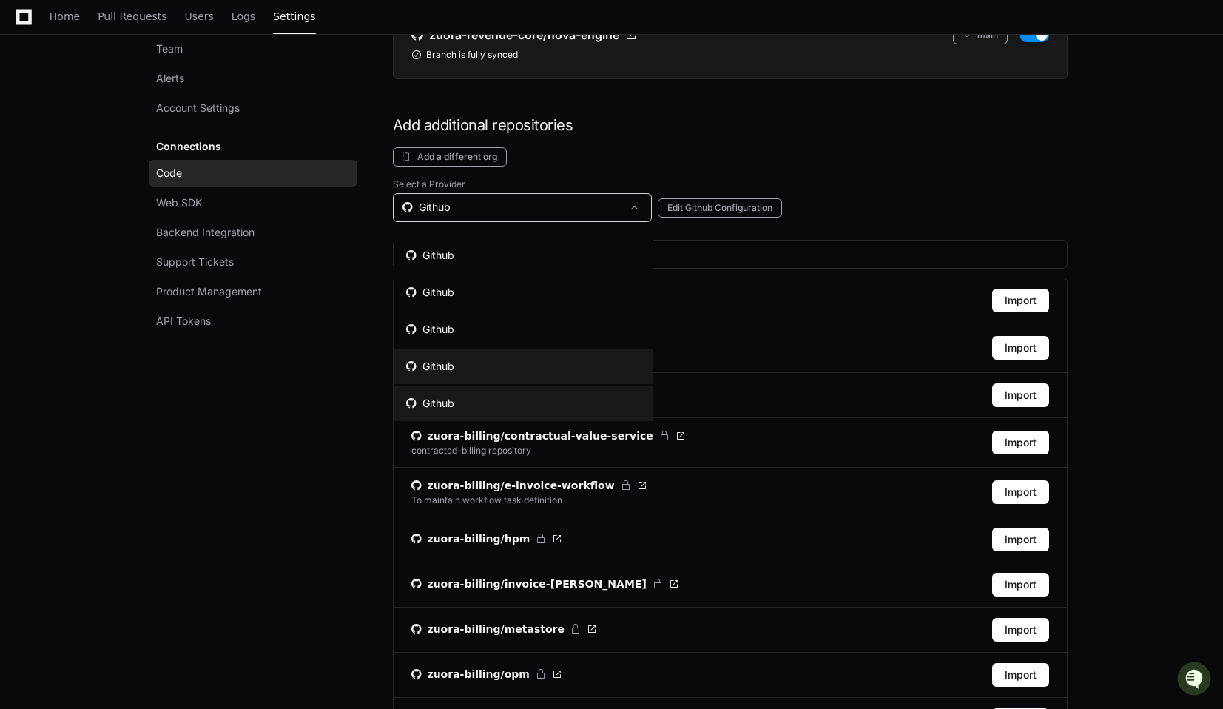
click at [464, 399] on mat-option "Github" at bounding box center [523, 403] width 259 height 36
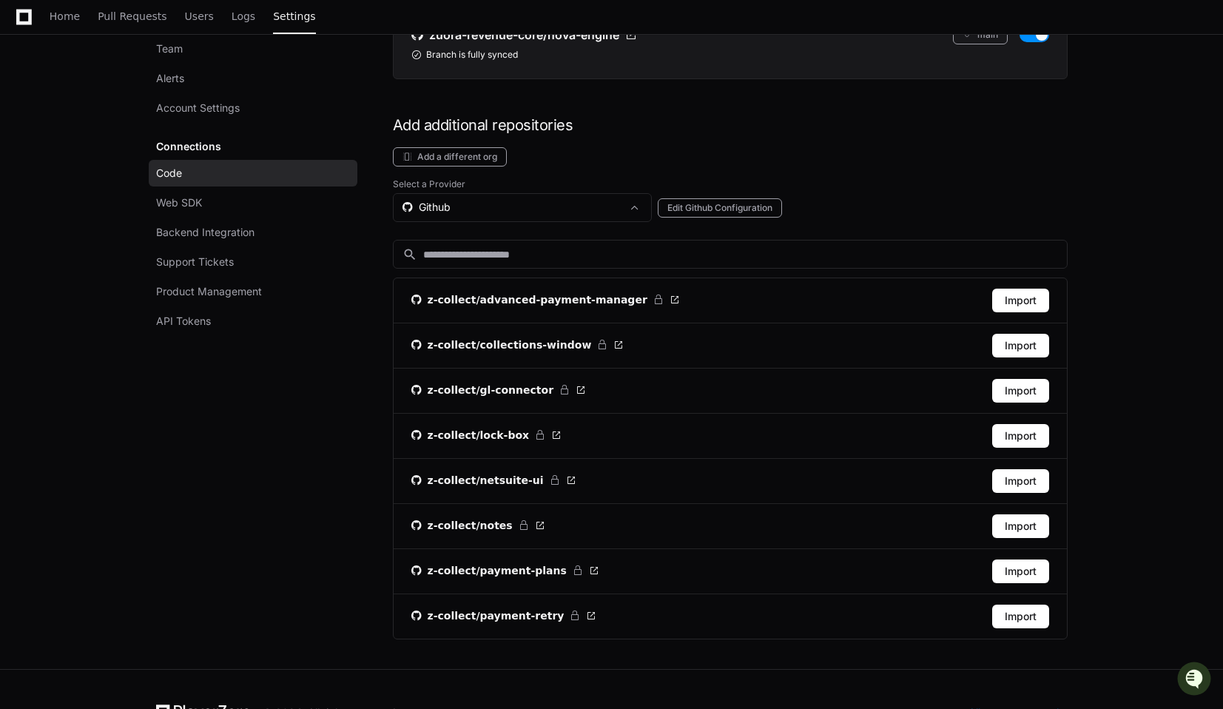
scroll to position [369, 0]
